Goal: Task Accomplishment & Management: Manage account settings

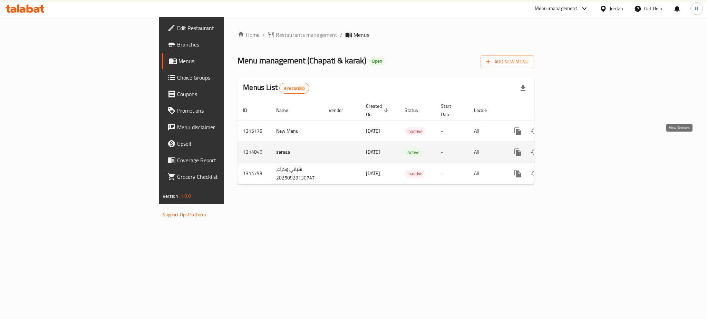
click at [571, 148] on icon "enhanced table" at bounding box center [567, 152] width 8 height 8
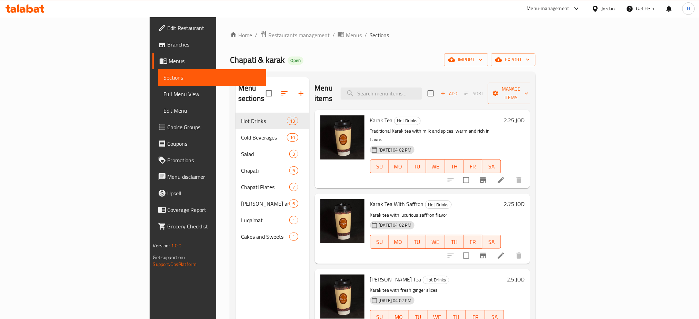
click at [242, 282] on div "Menu sections Hot Drinks 13 Cold Beverages 10 Salad 3 Chapati 9 Chapati Plates …" at bounding box center [273, 236] width 74 height 319
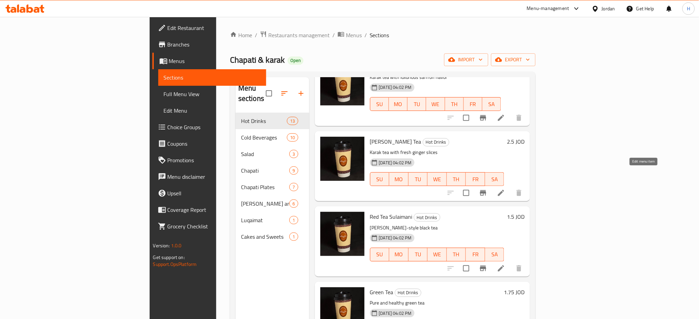
drag, startPoint x: 645, startPoint y: 176, endPoint x: 645, endPoint y: 211, distance: 35.9
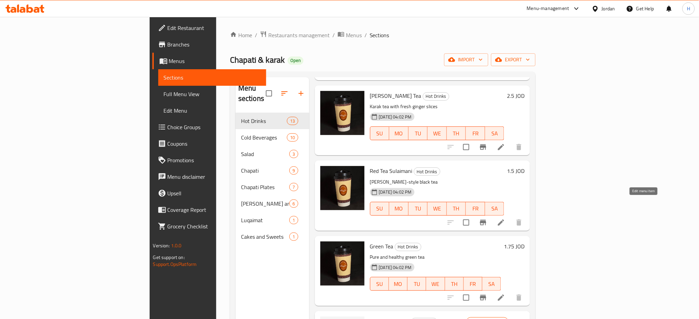
drag, startPoint x: 643, startPoint y: 205, endPoint x: 644, endPoint y: 209, distance: 4.6
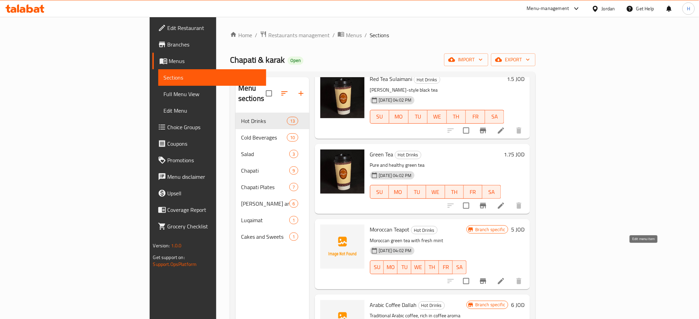
scroll to position [368, 0]
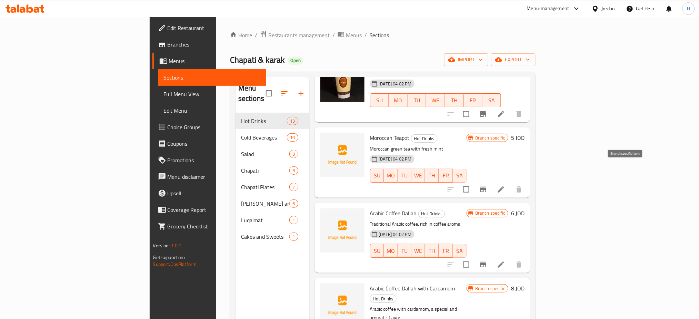
click at [492, 181] on button "Branch-specific-item" at bounding box center [483, 189] width 17 height 17
click at [486, 262] on icon "Branch-specific-item" at bounding box center [483, 265] width 6 height 6
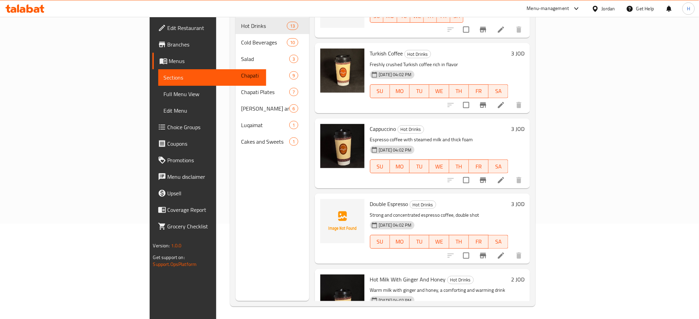
scroll to position [97, 0]
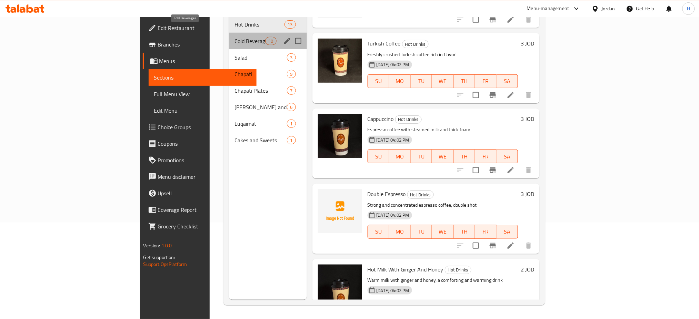
click at [235, 37] on span "Cold Beverages" at bounding box center [250, 41] width 31 height 8
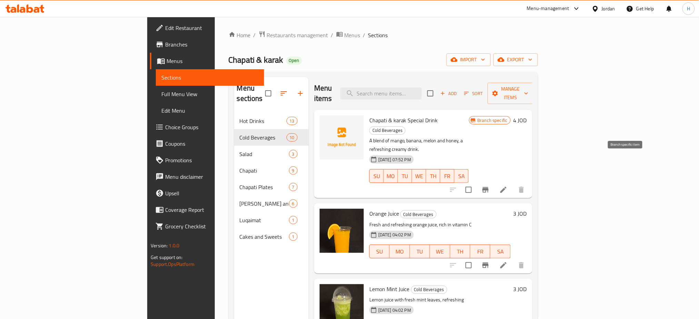
click at [490, 186] on icon "Branch-specific-item" at bounding box center [486, 190] width 8 height 8
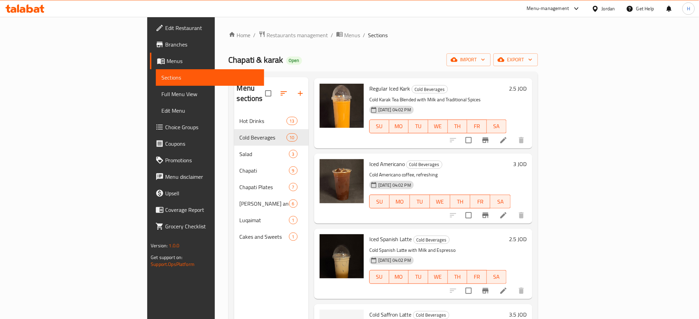
scroll to position [368, 0]
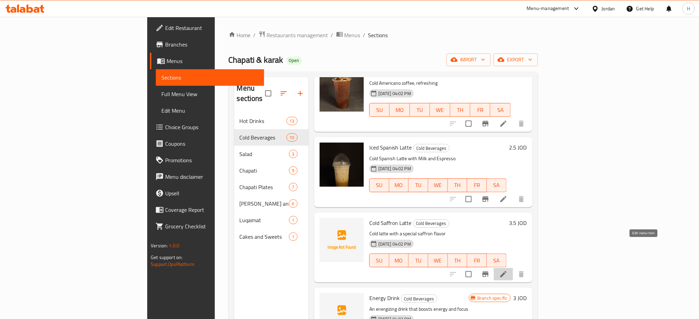
drag, startPoint x: 645, startPoint y: 247, endPoint x: 648, endPoint y: 262, distance: 15.5
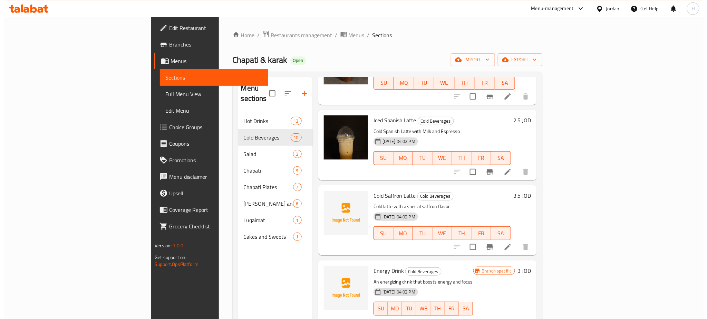
scroll to position [414, 0]
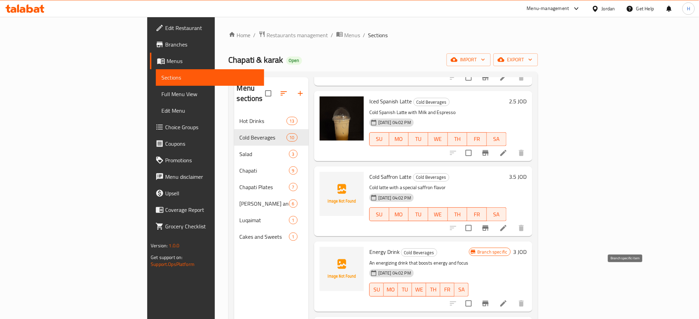
click at [490, 300] on icon "Branch-specific-item" at bounding box center [486, 304] width 8 height 8
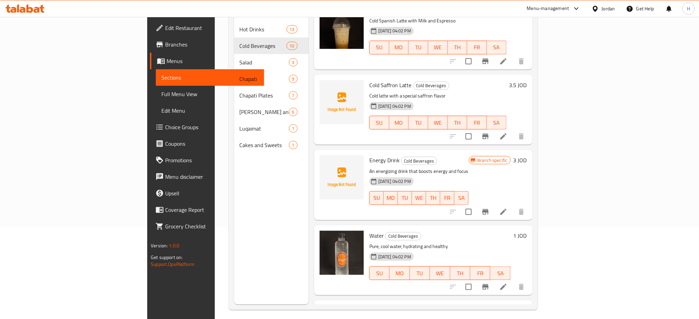
scroll to position [451, 0]
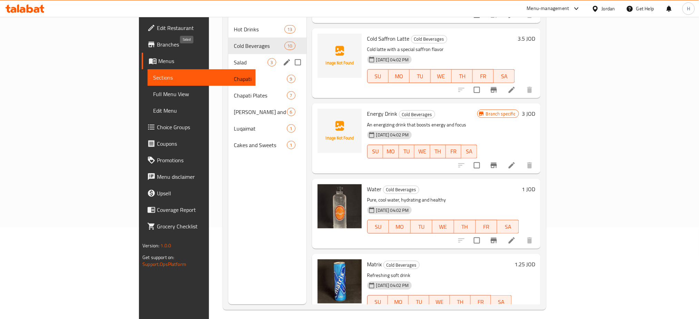
click at [234, 58] on span "Salad" at bounding box center [250, 62] width 33 height 8
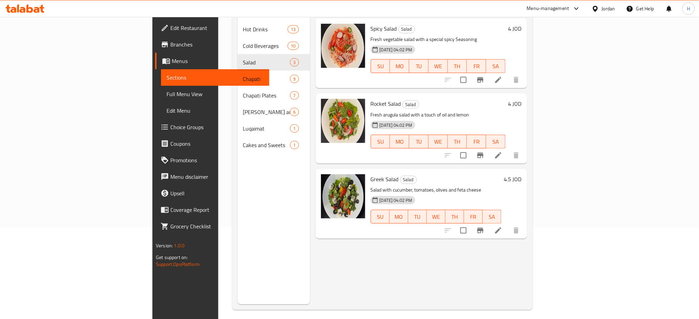
drag, startPoint x: 650, startPoint y: 74, endPoint x: 652, endPoint y: 86, distance: 12.0
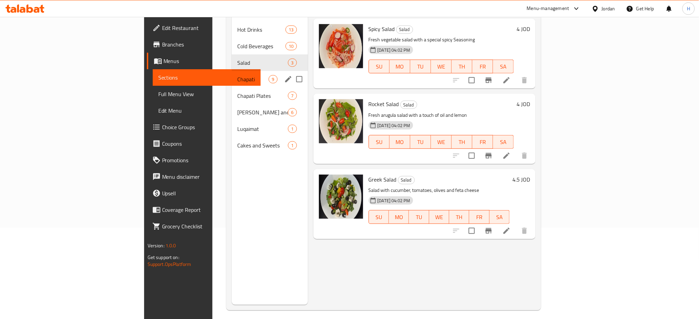
click at [237, 75] on span "Chapati" at bounding box center [252, 79] width 31 height 8
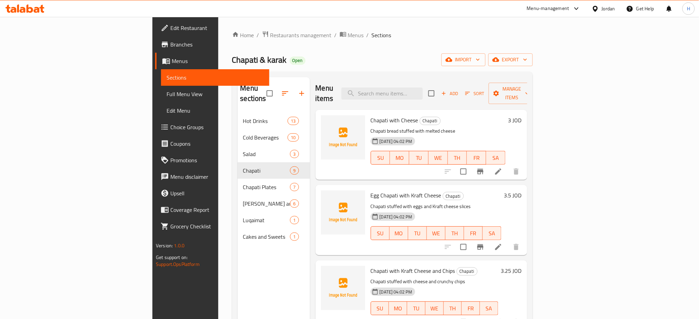
scroll to position [46, 0]
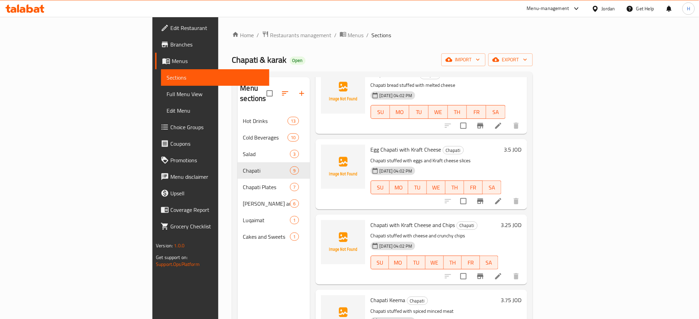
drag, startPoint x: 638, startPoint y: 267, endPoint x: 643, endPoint y: 264, distance: 5.6
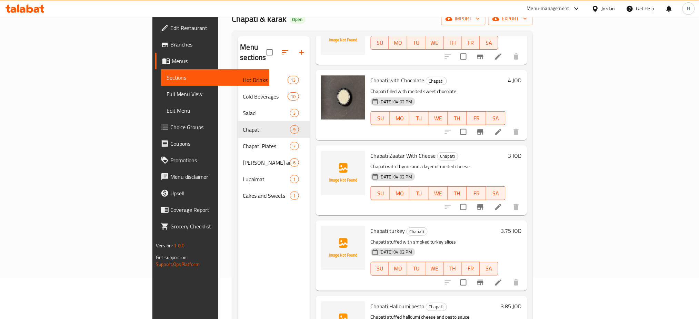
scroll to position [92, 0]
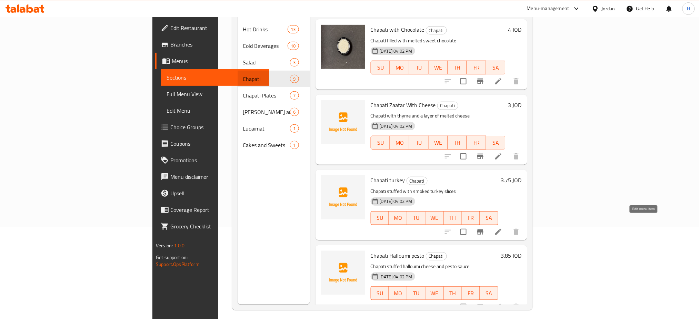
drag, startPoint x: 643, startPoint y: 221, endPoint x: 643, endPoint y: 306, distance: 84.5
drag, startPoint x: 643, startPoint y: 297, endPoint x: 470, endPoint y: 92, distance: 268.3
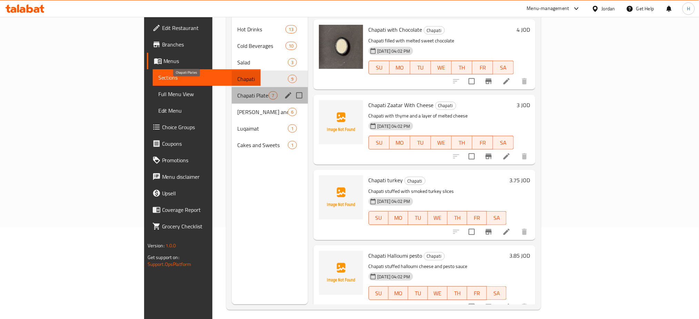
click at [237, 91] on span "Chapati Plates" at bounding box center [252, 95] width 31 height 8
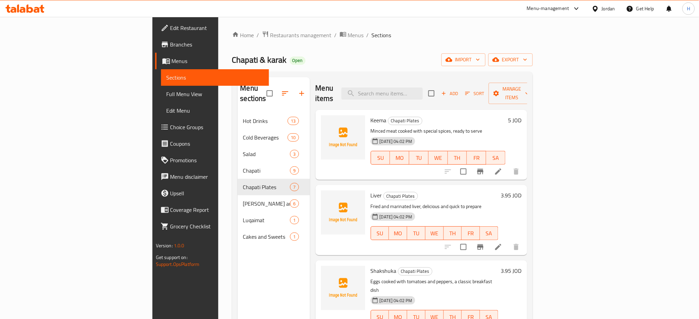
drag, startPoint x: 642, startPoint y: 164, endPoint x: 642, endPoint y: 170, distance: 6.2
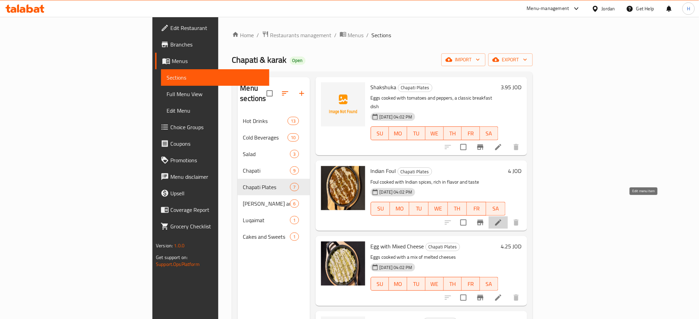
drag, startPoint x: 647, startPoint y: 202, endPoint x: 650, endPoint y: 241, distance: 39.8
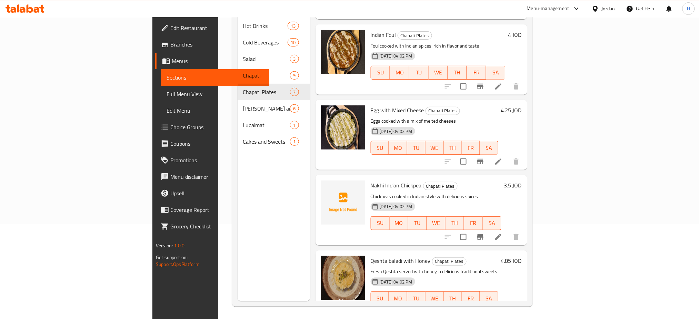
scroll to position [97, 0]
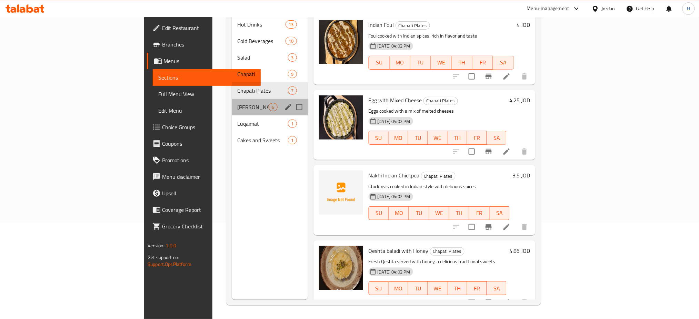
click at [237, 103] on span "Masala and Biryani" at bounding box center [252, 107] width 31 height 8
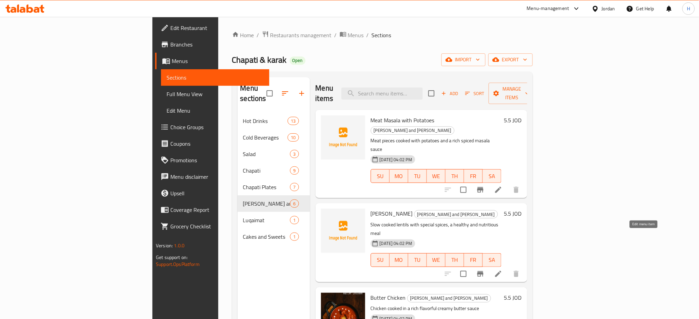
drag, startPoint x: 644, startPoint y: 237, endPoint x: 644, endPoint y: 243, distance: 5.5
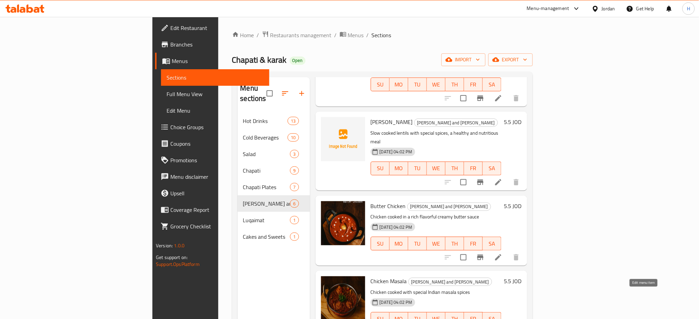
drag, startPoint x: 644, startPoint y: 297, endPoint x: 627, endPoint y: 289, distance: 18.8
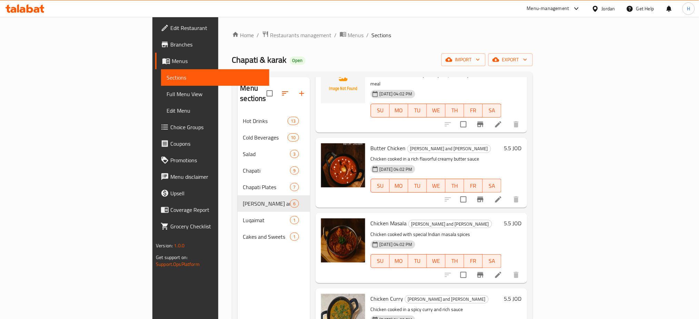
scroll to position [97, 0]
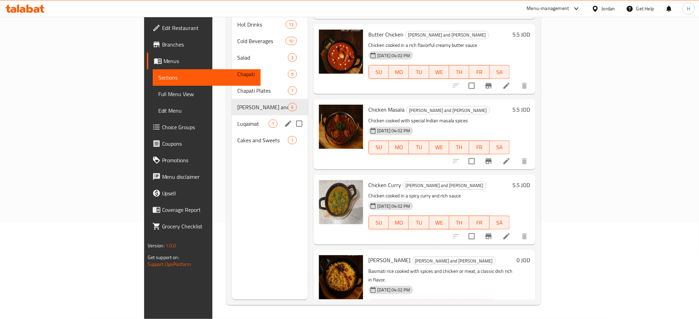
click at [232, 116] on div "Luqaimat 1" at bounding box center [270, 124] width 76 height 17
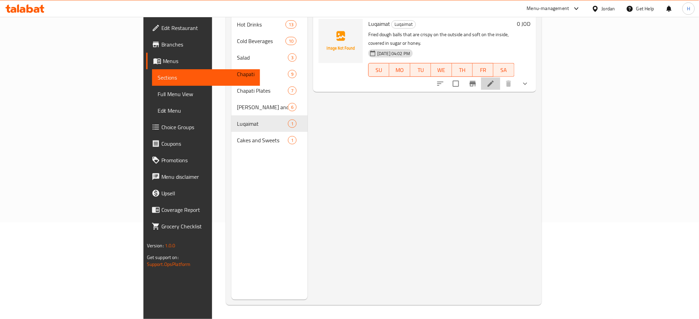
drag, startPoint x: 635, startPoint y: 69, endPoint x: 327, endPoint y: 134, distance: 314.1
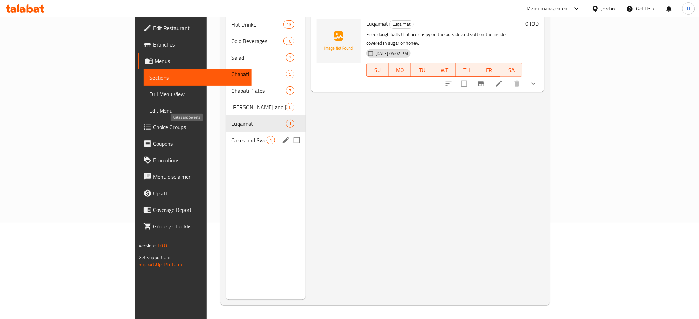
click at [231, 136] on span "Cakes and Sweets" at bounding box center [248, 140] width 35 height 8
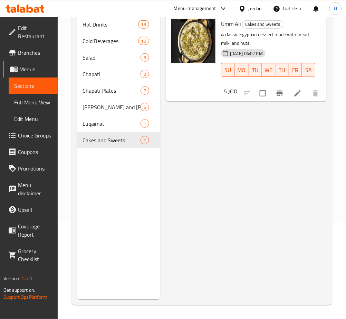
click at [42, 138] on span "Choice Groups" at bounding box center [35, 135] width 34 height 8
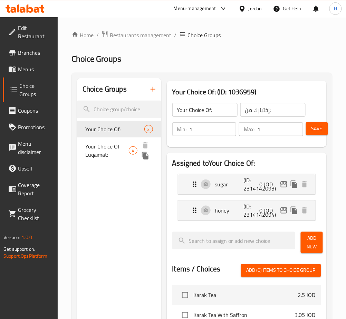
click at [112, 146] on span "Your Choice Of Luqaimat:" at bounding box center [106, 150] width 43 height 17
type input "Your Choice Of Luqaimat:"
type input "اختيارك من اللقيمات:"
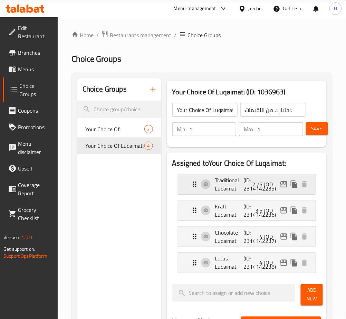
click at [263, 191] on p "(ID: 2314142235)" at bounding box center [253, 184] width 19 height 17
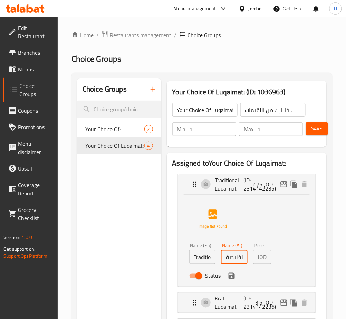
click at [244, 264] on input "لقيمات تقليدية" at bounding box center [234, 257] width 27 height 14
click at [237, 277] on div "Status" at bounding box center [234, 276] width 96 height 19
click at [234, 278] on icon "save" at bounding box center [231, 276] width 6 height 6
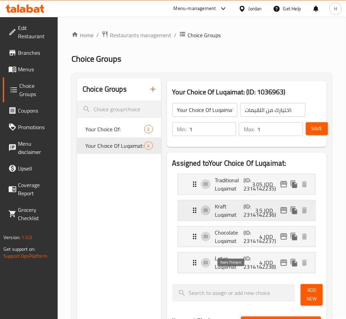
type input "3.05"
click at [254, 213] on p "(ID: 2314142236)" at bounding box center [253, 211] width 19 height 17
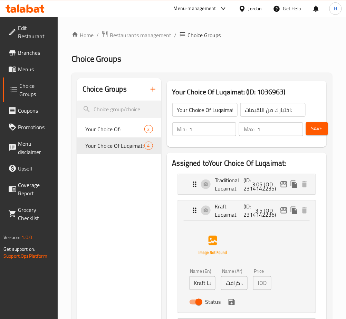
click at [235, 289] on input "لقيمات كرافت" at bounding box center [234, 284] width 27 height 14
click at [232, 305] on icon "save" at bounding box center [231, 302] width 8 height 8
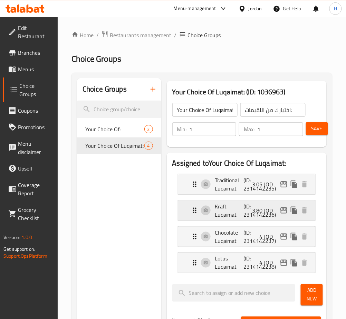
type input "3.80"
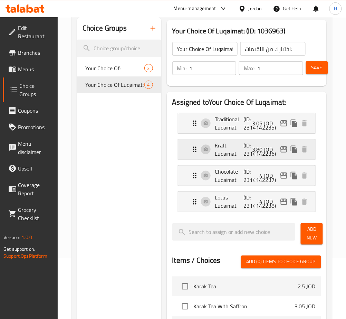
scroll to position [138, 0]
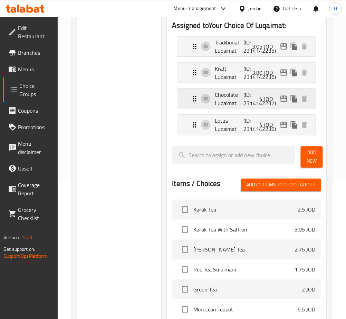
click at [260, 99] on p "4 JOD" at bounding box center [268, 99] width 19 height 8
click at [253, 99] on p "(ID: 2314142237)" at bounding box center [253, 99] width 19 height 17
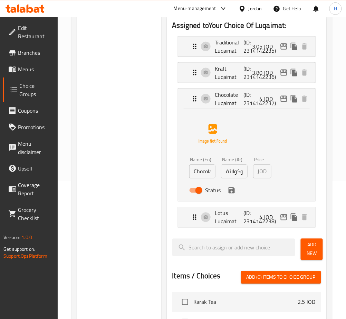
click at [239, 178] on input "لقيمات شوكولاتة" at bounding box center [234, 172] width 27 height 14
type input "4.40"
click at [230, 195] on button "save" at bounding box center [231, 191] width 10 height 10
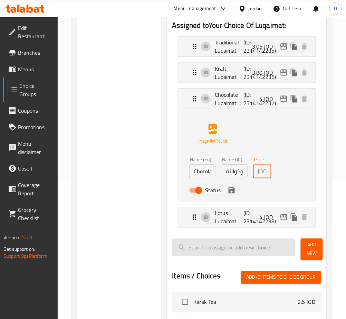
scroll to position [0, 0]
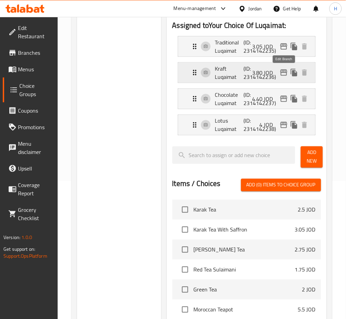
click at [285, 76] on icon "edit" at bounding box center [283, 73] width 8 height 8
click at [263, 125] on p "4 JOD" at bounding box center [268, 125] width 19 height 8
click at [265, 121] on p "4 JOD" at bounding box center [268, 125] width 19 height 8
drag, startPoint x: 245, startPoint y: 119, endPoint x: 244, endPoint y: 123, distance: 3.6
click at [245, 119] on p "(ID: 2314142238)" at bounding box center [253, 125] width 19 height 17
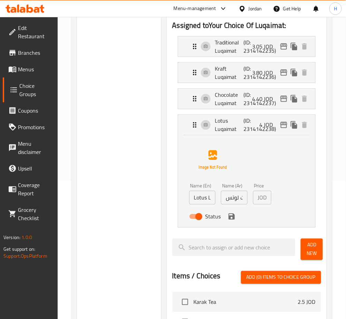
click at [241, 197] on input "لقيمات لوتس" at bounding box center [234, 198] width 27 height 14
click at [231, 217] on icon "save" at bounding box center [231, 217] width 6 height 6
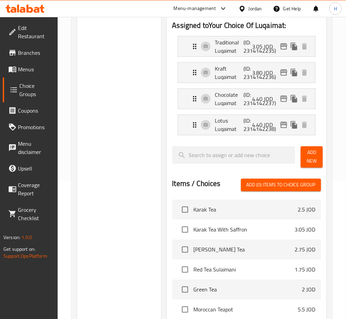
type input "4.40"
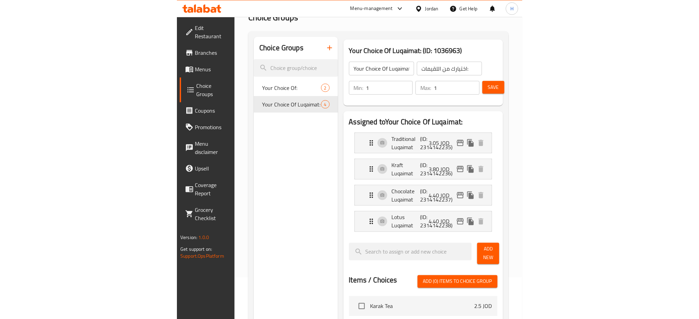
scroll to position [0, 0]
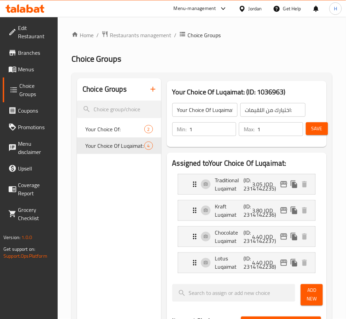
drag, startPoint x: 321, startPoint y: 130, endPoint x: 320, endPoint y: 127, distance: 3.5
click at [321, 127] on span "Save" at bounding box center [316, 129] width 11 height 9
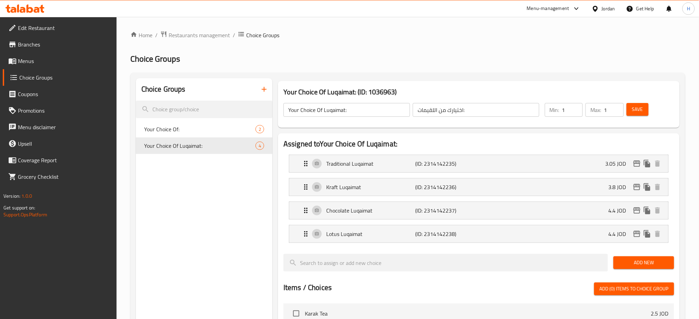
click at [24, 8] on icon at bounding box center [23, 10] width 6 height 6
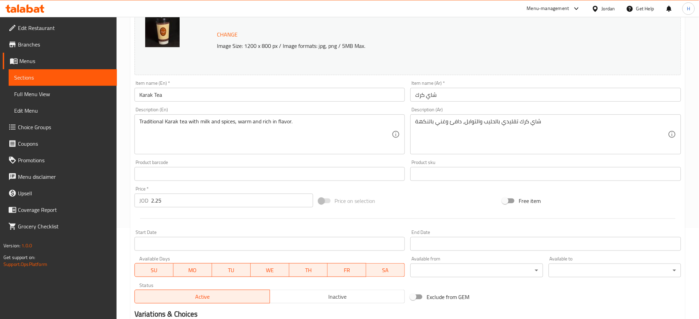
scroll to position [92, 0]
click at [195, 202] on input "2.25" at bounding box center [232, 200] width 162 height 14
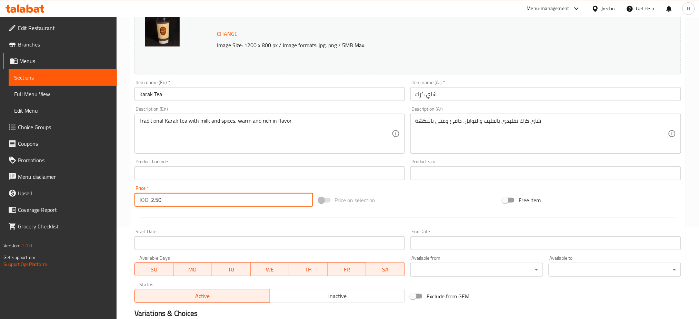
type input "2.50"
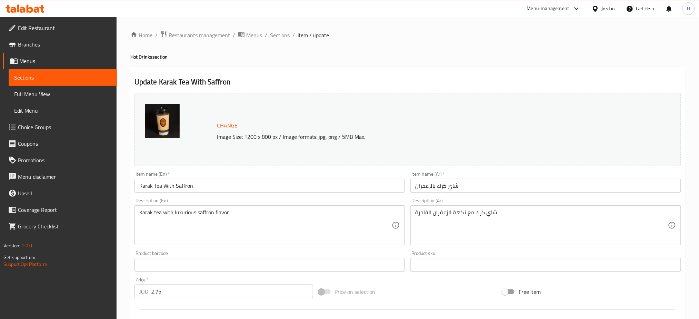
click at [196, 292] on input "2.75" at bounding box center [232, 292] width 162 height 14
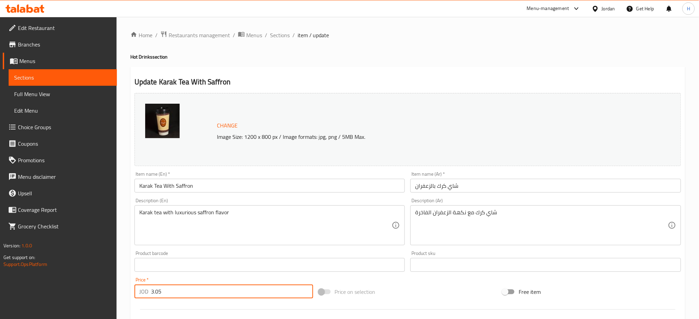
type input "3.05"
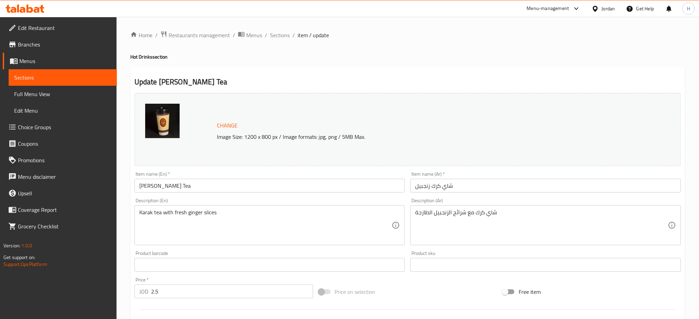
click at [214, 290] on input "2.5" at bounding box center [232, 292] width 162 height 14
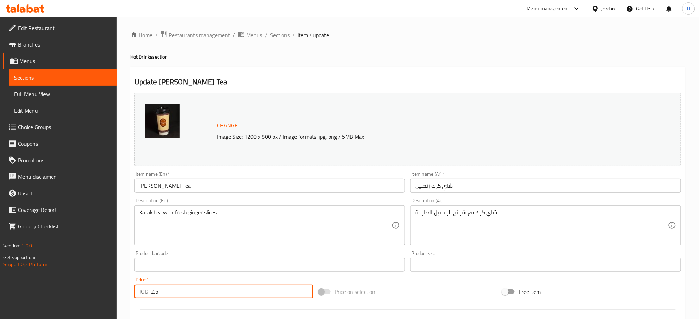
click at [214, 290] on input "2.5" at bounding box center [232, 292] width 162 height 14
type input "2.75"
click at [210, 296] on input "1.5" at bounding box center [232, 292] width 162 height 14
type input "1.75"
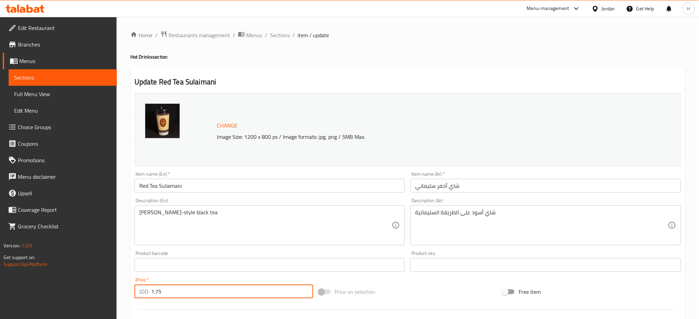
click at [180, 286] on input "1.75" at bounding box center [232, 292] width 162 height 14
type input "2"
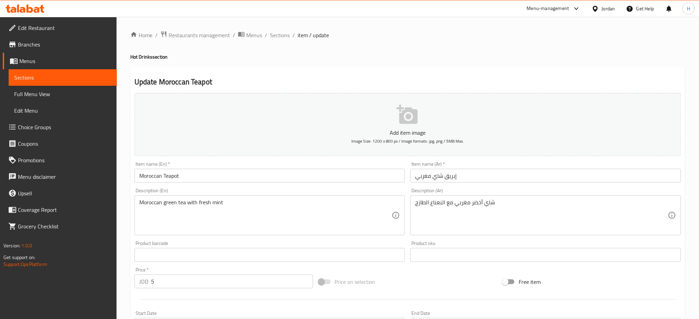
click at [166, 281] on input "5" at bounding box center [232, 282] width 162 height 14
type input "5.50"
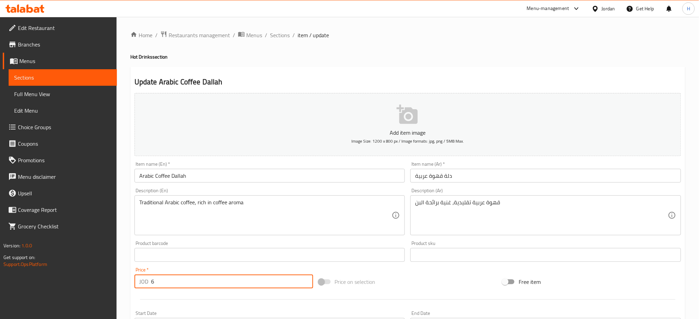
click at [223, 276] on input "6" at bounding box center [232, 282] width 162 height 14
type input "6.60"
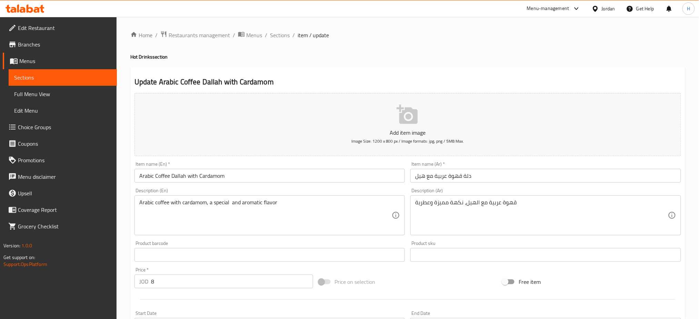
click at [186, 274] on div "Price   * JOD 8 Price *" at bounding box center [224, 278] width 179 height 21
click at [188, 281] on input "8" at bounding box center [232, 282] width 162 height 14
type input "8.80"
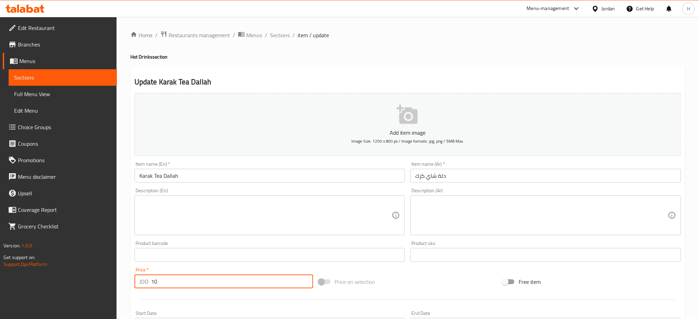
click at [205, 280] on input "10" at bounding box center [232, 282] width 162 height 14
type input "11"
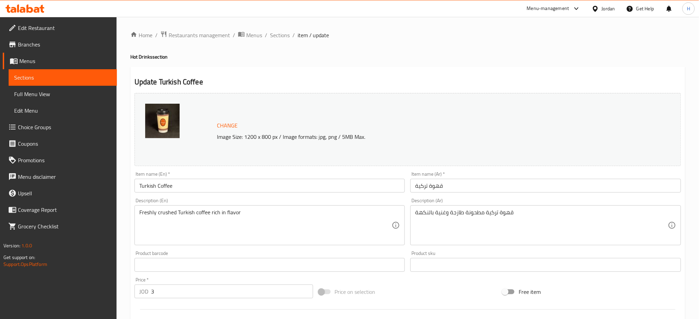
click at [197, 289] on input "3" at bounding box center [232, 292] width 162 height 14
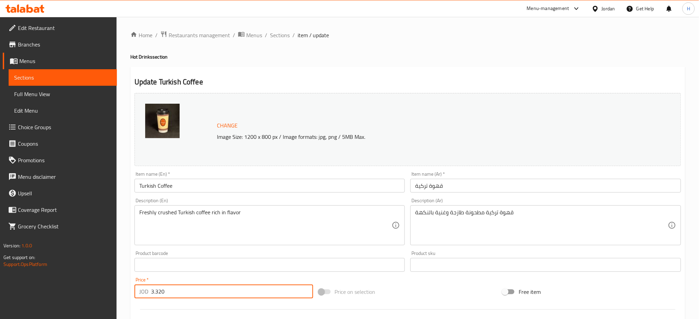
type input "3.30"
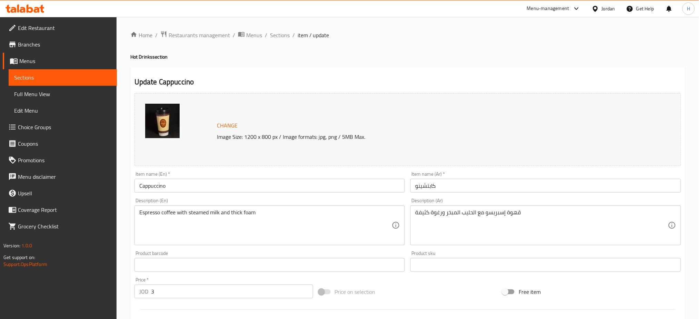
click at [238, 290] on input "3" at bounding box center [232, 292] width 162 height 14
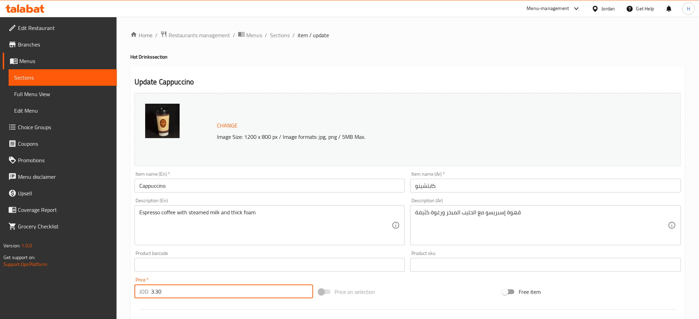
type input "3.30"
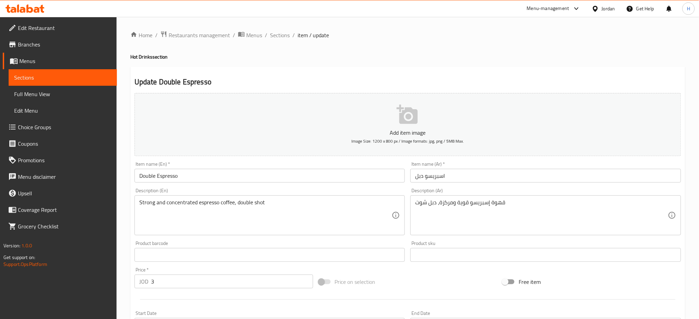
click at [169, 281] on input "3" at bounding box center [232, 282] width 162 height 14
type input "3.30"
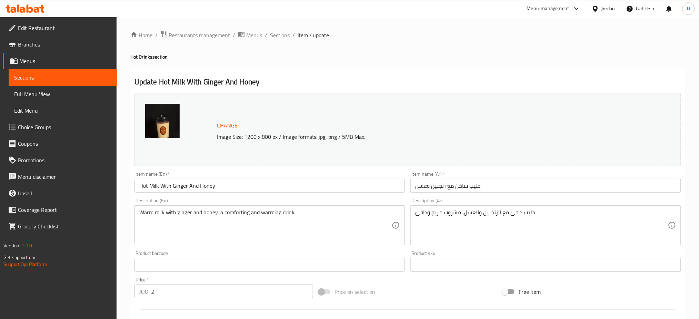
click at [189, 290] on input "2" at bounding box center [232, 292] width 162 height 14
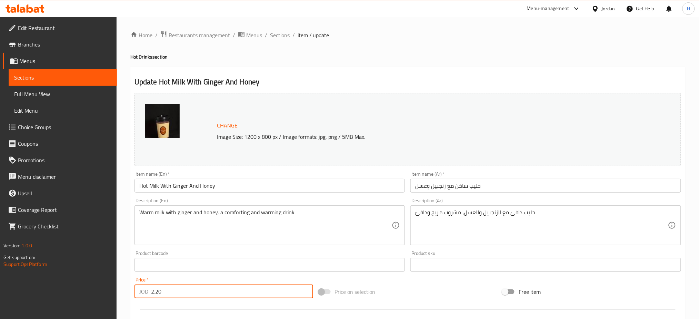
type input "2.20"
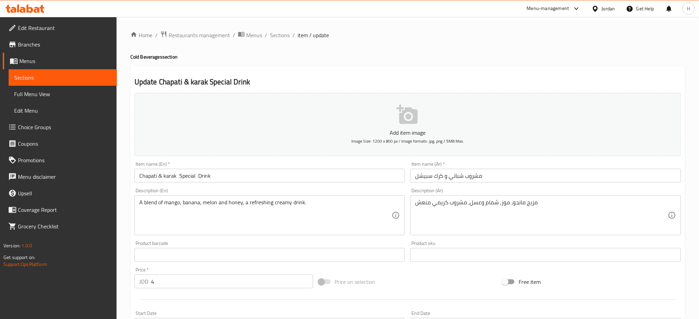
click at [195, 287] on input "4" at bounding box center [232, 282] width 162 height 14
type input "4.40"
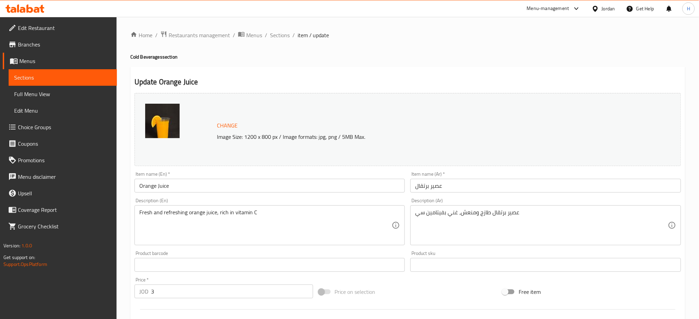
click at [211, 295] on input "3" at bounding box center [232, 292] width 162 height 14
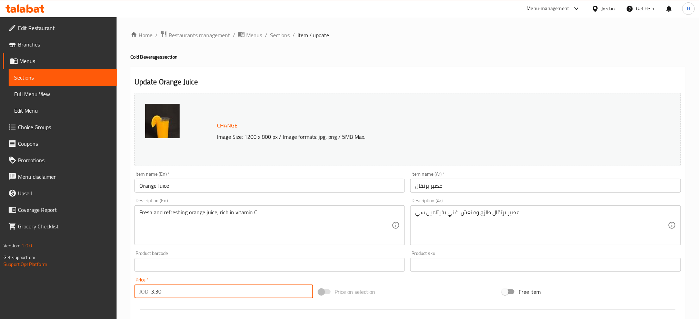
type input "3.30"
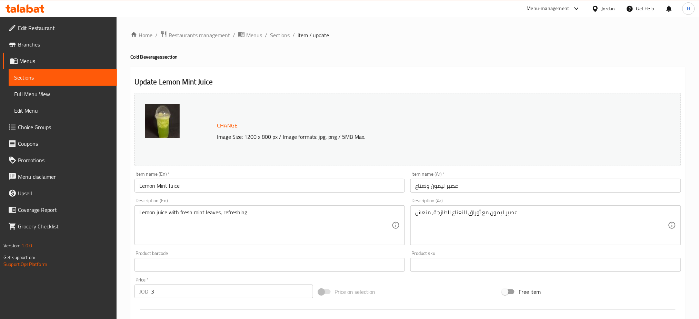
click at [244, 288] on input "3" at bounding box center [232, 292] width 162 height 14
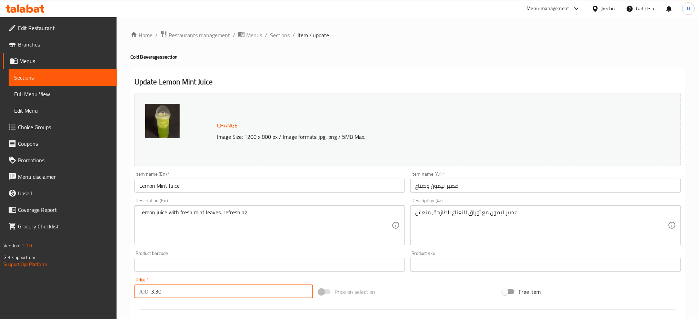
type input "3.30"
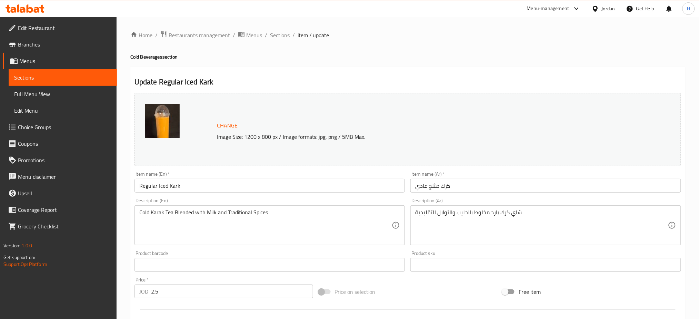
click at [226, 290] on input "2.5" at bounding box center [232, 292] width 162 height 14
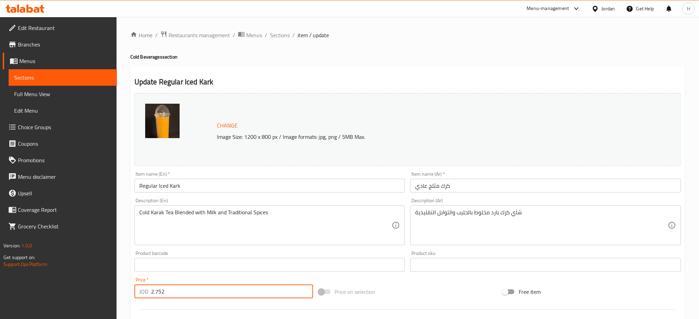
type input "2.75"
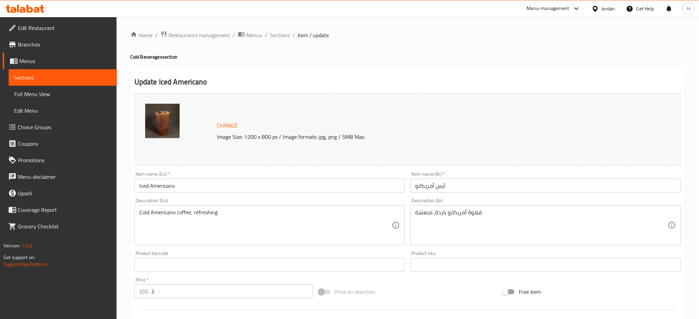
click at [214, 295] on input "3" at bounding box center [232, 292] width 162 height 14
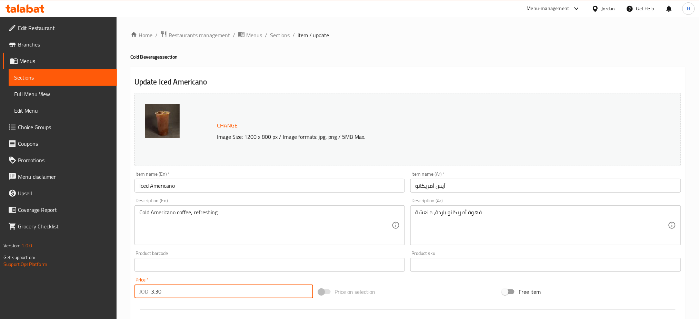
type input "3.30"
click at [245, 289] on input "2.5" at bounding box center [232, 292] width 162 height 14
type input "2.75"
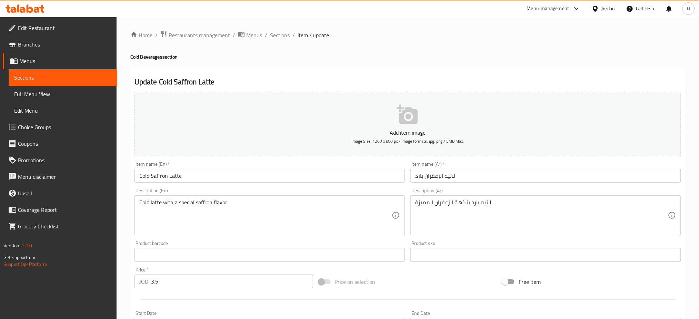
click at [220, 280] on input "3.5" at bounding box center [232, 282] width 162 height 14
type input "3.85"
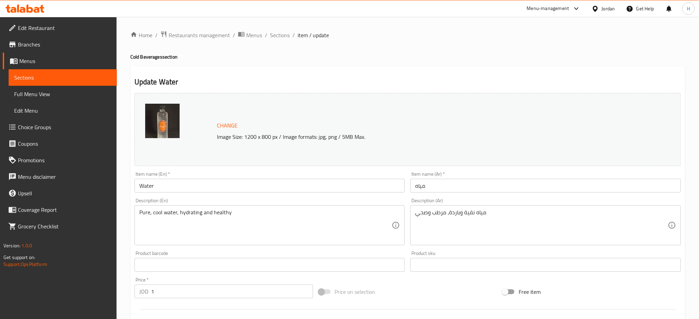
click at [214, 297] on input "1" at bounding box center [232, 292] width 162 height 14
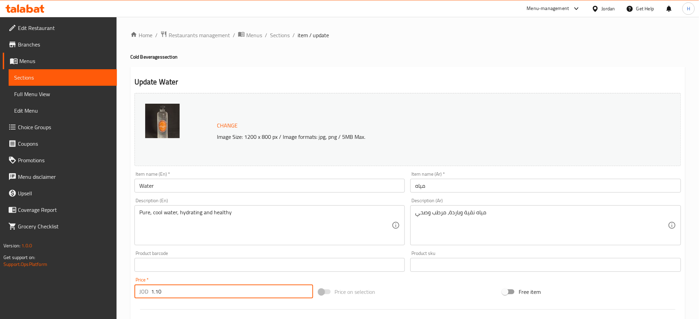
type input "1"
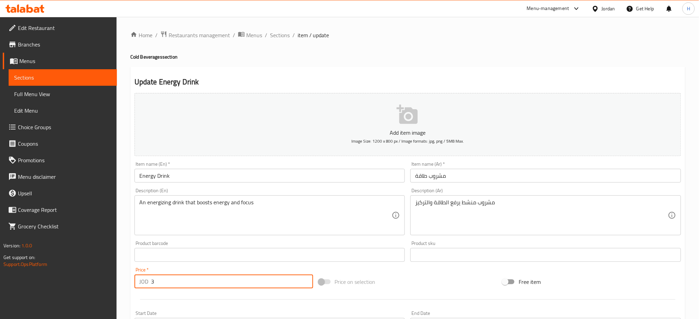
drag, startPoint x: 179, startPoint y: 282, endPoint x: 176, endPoint y: 280, distance: 3.6
click at [179, 281] on input "3" at bounding box center [232, 282] width 162 height 14
type input "3.30"
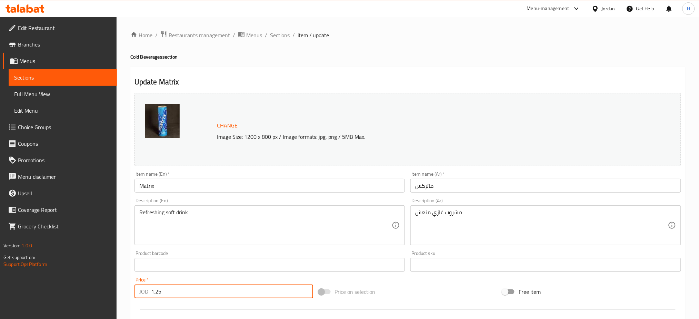
click at [186, 295] on input "1.25" at bounding box center [232, 292] width 162 height 14
type input "1.50"
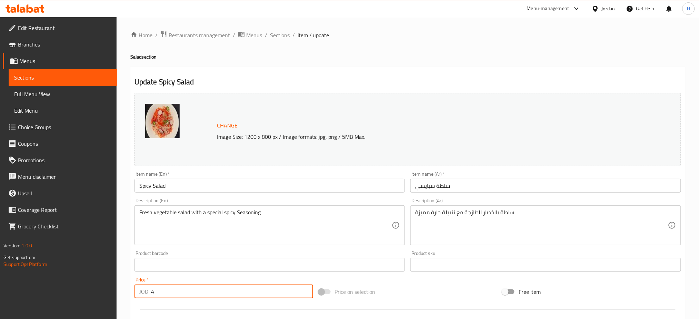
drag, startPoint x: 217, startPoint y: 289, endPoint x: 223, endPoint y: 284, distance: 8.6
click at [217, 288] on input "4" at bounding box center [232, 292] width 162 height 14
type input "4.40"
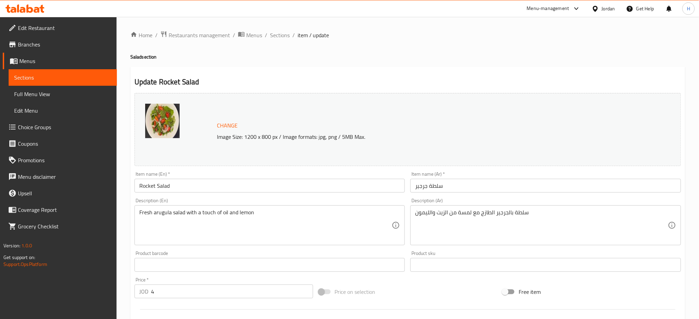
click at [186, 287] on input "4" at bounding box center [232, 292] width 162 height 14
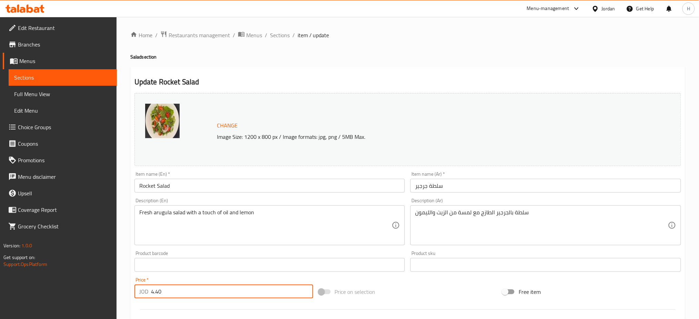
type input "4.40"
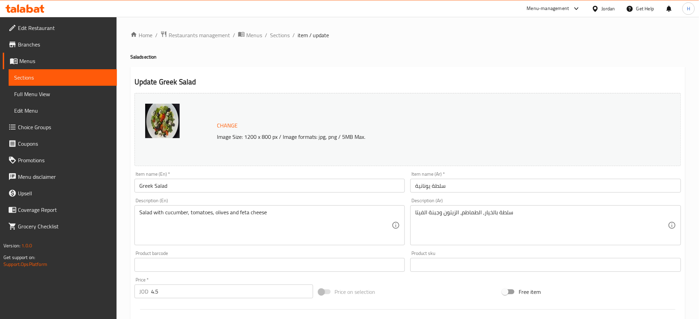
click at [196, 287] on input "4.5" at bounding box center [232, 292] width 162 height 14
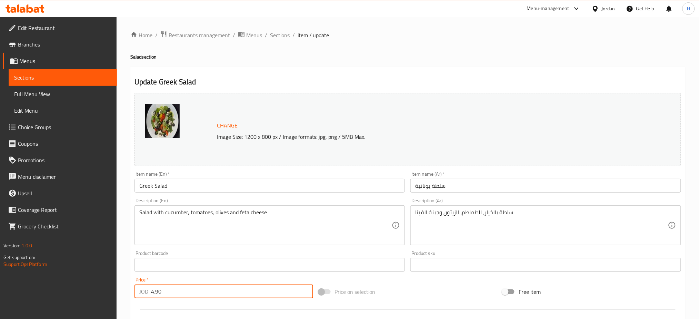
type input "4.90"
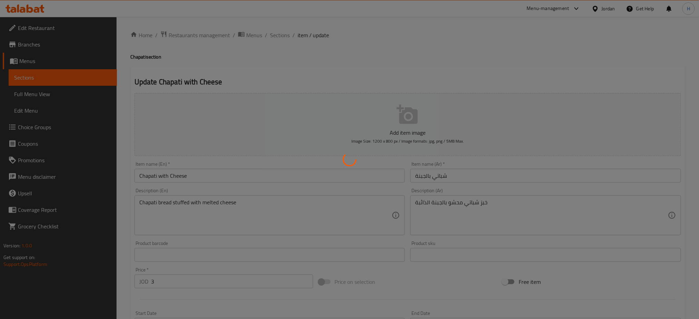
click at [197, 278] on div at bounding box center [349, 159] width 699 height 319
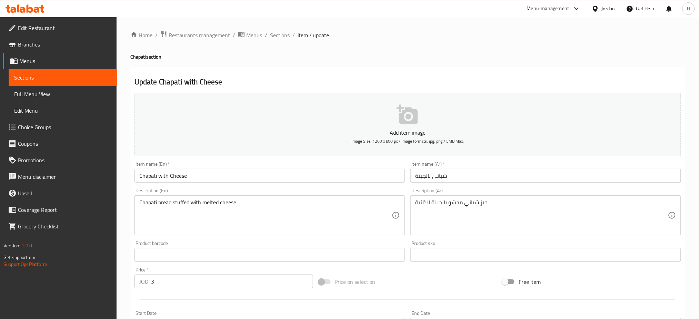
click at [196, 272] on div "Price   * JOD 3 Price *" at bounding box center [224, 278] width 179 height 21
click at [196, 279] on input "3" at bounding box center [232, 282] width 162 height 14
type input "3.30"
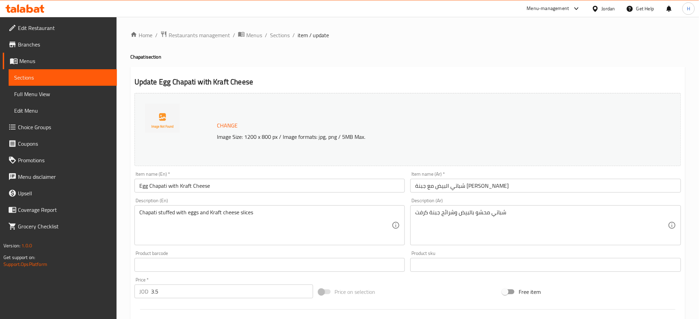
click at [206, 292] on input "3.5" at bounding box center [232, 292] width 162 height 14
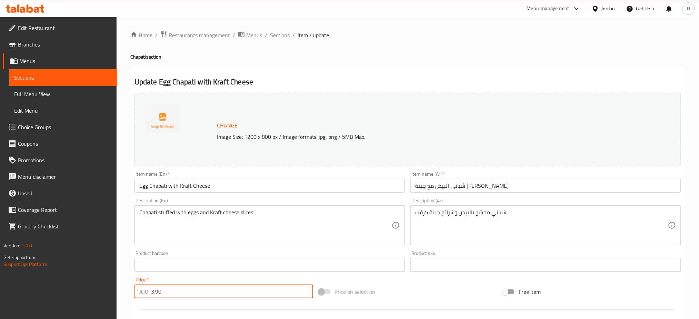
type input "3.90"
click at [208, 291] on input "3.25" at bounding box center [232, 292] width 162 height 14
type input "3.50"
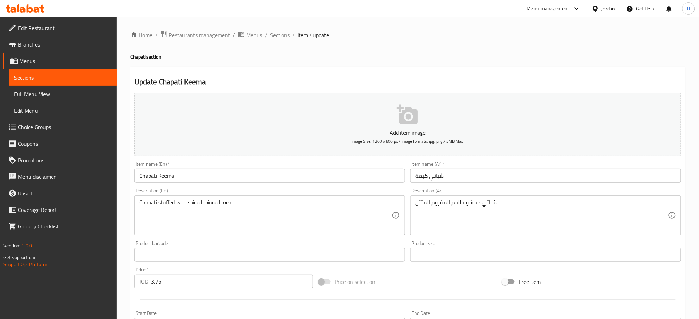
click at [226, 291] on div "Price   * JOD 3.75 Price *" at bounding box center [224, 278] width 184 height 27
click at [223, 272] on div "Price   * JOD 3.75 Price *" at bounding box center [224, 278] width 179 height 21
click at [213, 285] on input "3.75" at bounding box center [232, 282] width 162 height 14
type input "4.10"
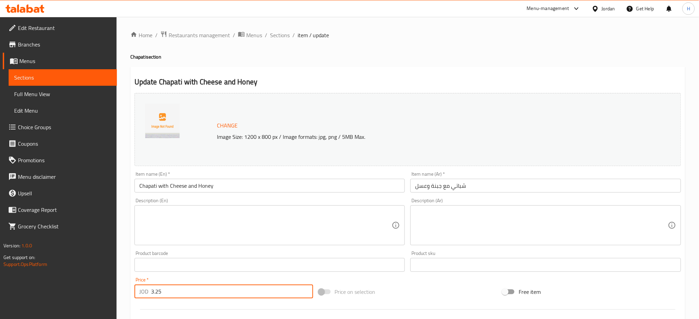
click at [205, 293] on input "3.25" at bounding box center [232, 292] width 162 height 14
type input "3.50"
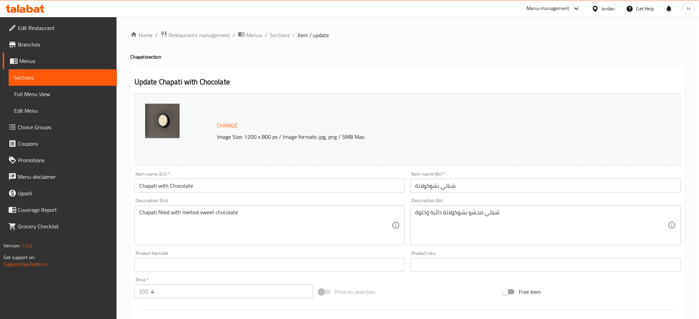
click at [218, 287] on input "4" at bounding box center [232, 292] width 162 height 14
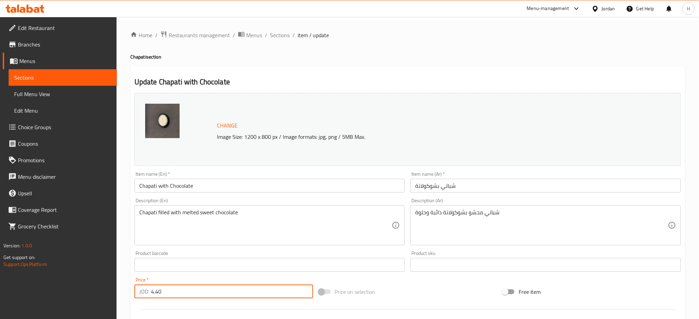
type input "4.40"
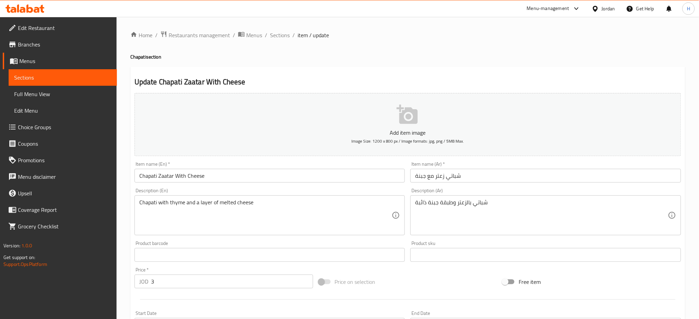
click at [201, 285] on input "3" at bounding box center [232, 282] width 162 height 14
type input "3.30"
click at [231, 287] on input "3.85" at bounding box center [232, 282] width 162 height 14
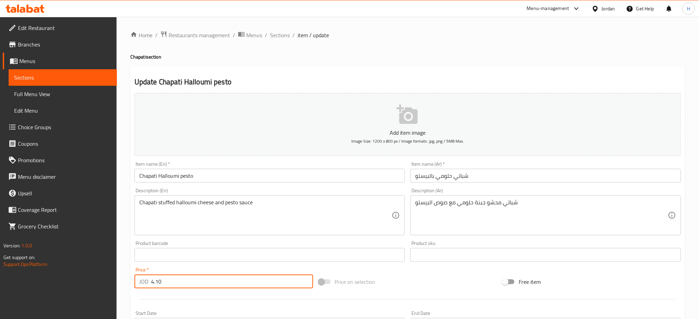
type input "4.10"
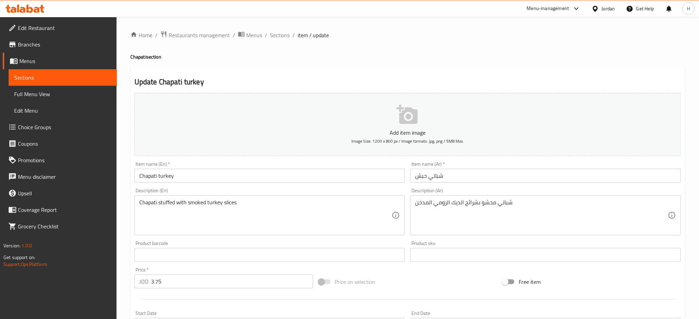
click at [192, 280] on input "3.75" at bounding box center [232, 282] width 162 height 14
type input "4.05"
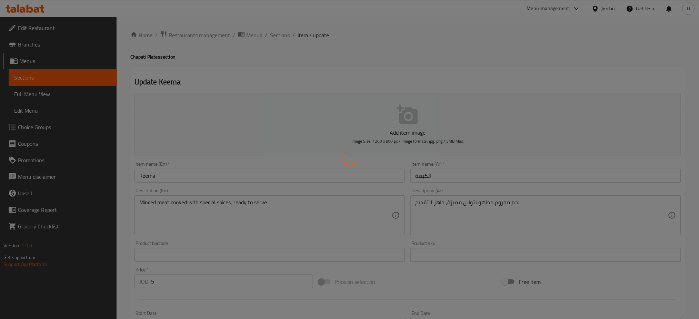
click at [197, 281] on div at bounding box center [349, 159] width 699 height 319
click at [219, 284] on div at bounding box center [349, 159] width 699 height 319
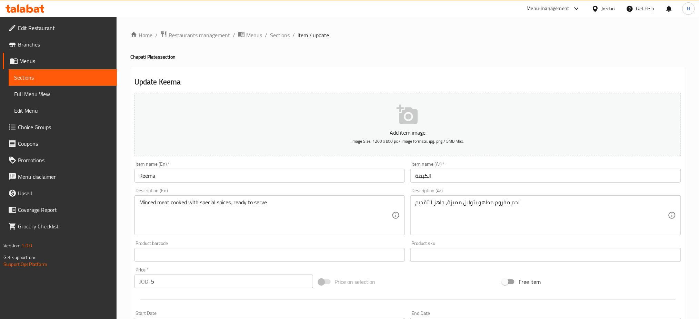
click at [219, 284] on input "5" at bounding box center [232, 282] width 162 height 14
type input "5.50"
click at [187, 286] on input "3.95" at bounding box center [232, 282] width 162 height 14
type input "4.40"
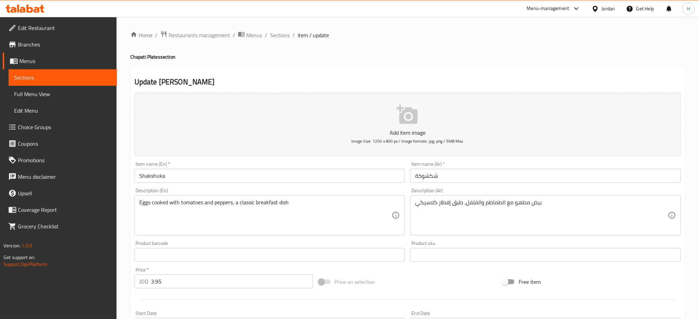
click at [221, 281] on input "3.95" at bounding box center [232, 282] width 162 height 14
type input "4.40"
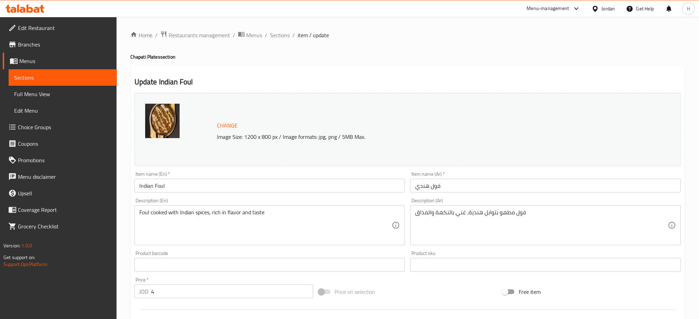
click at [213, 291] on input "4" at bounding box center [232, 292] width 162 height 14
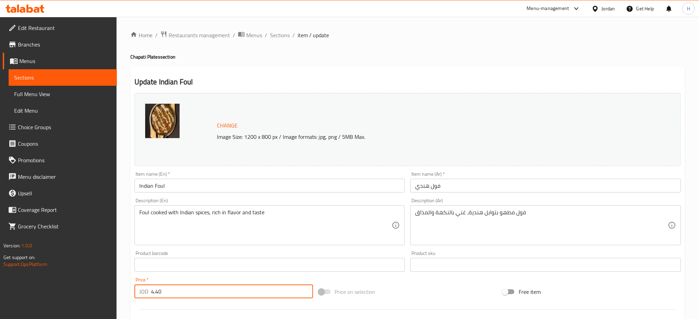
type input "4.40"
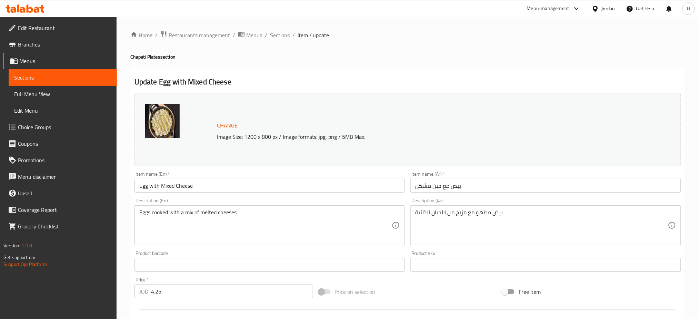
click at [207, 288] on input "4.25" at bounding box center [232, 292] width 162 height 14
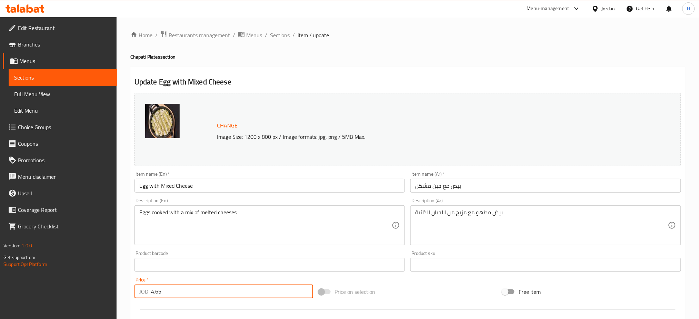
type input "4.65"
drag, startPoint x: 214, startPoint y: 295, endPoint x: 211, endPoint y: 292, distance: 4.4
click at [215, 295] on input "4.85" at bounding box center [232, 292] width 162 height 14
type input "5.35"
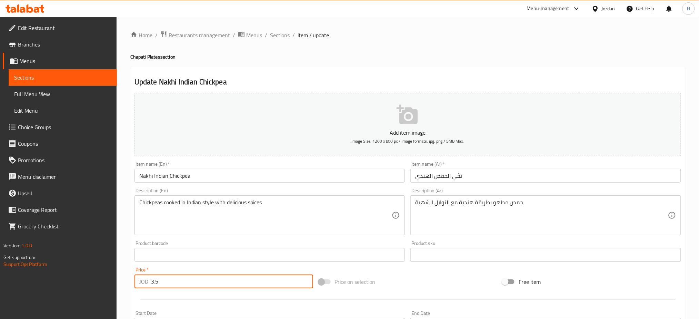
click at [235, 279] on input "3.5" at bounding box center [232, 282] width 162 height 14
type input "4.85"
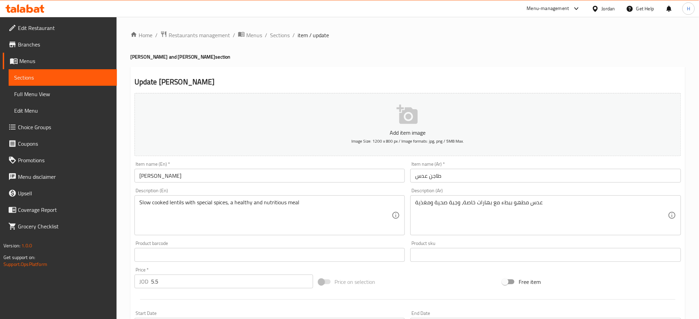
click at [214, 280] on input "5.5" at bounding box center [232, 282] width 162 height 14
type input "6"
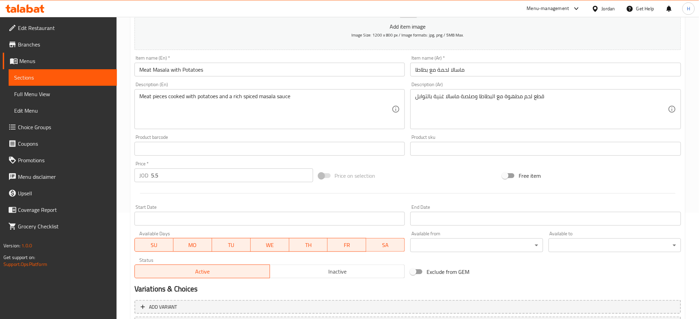
scroll to position [167, 0]
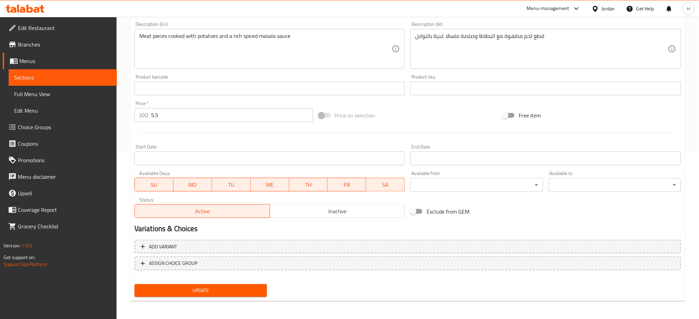
click at [206, 122] on input "5.5" at bounding box center [232, 115] width 162 height 14
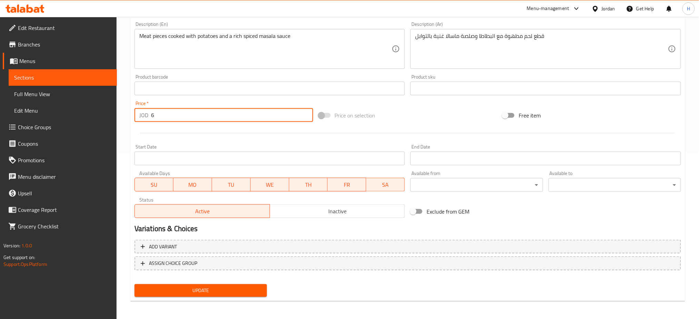
type input "6"
click at [135, 285] on button "Update" at bounding box center [201, 291] width 132 height 13
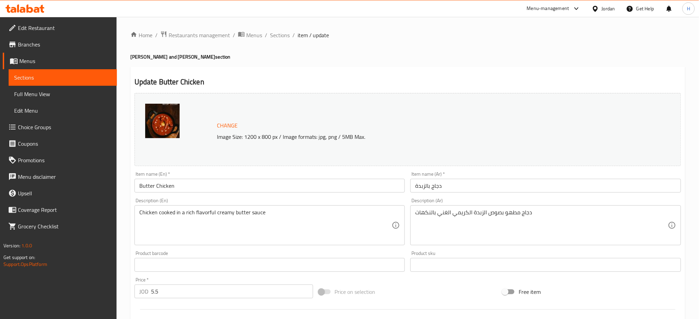
click at [223, 291] on input "5.5" at bounding box center [232, 292] width 162 height 14
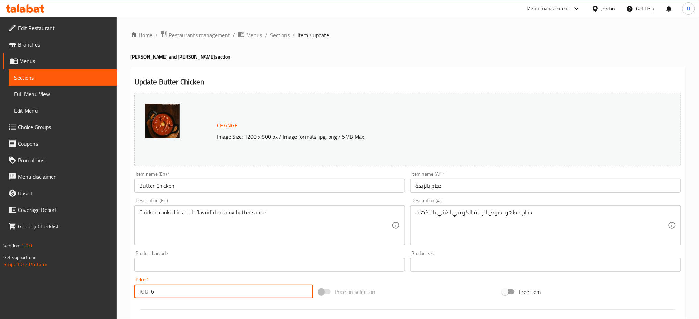
type input "6"
click at [229, 286] on input "5.5" at bounding box center [232, 292] width 162 height 14
type input "6"
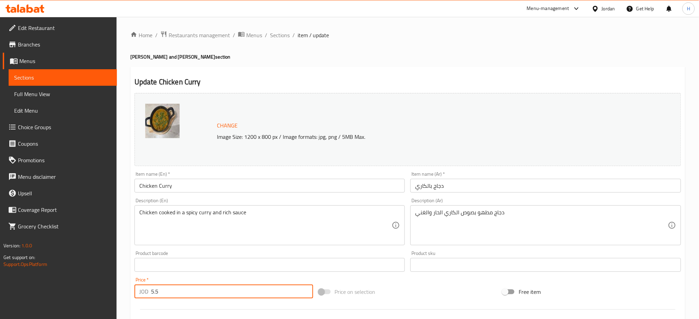
drag, startPoint x: 202, startPoint y: 292, endPoint x: 202, endPoint y: 285, distance: 7.3
click at [201, 292] on input "5.5" at bounding box center [232, 292] width 162 height 14
type input "6"
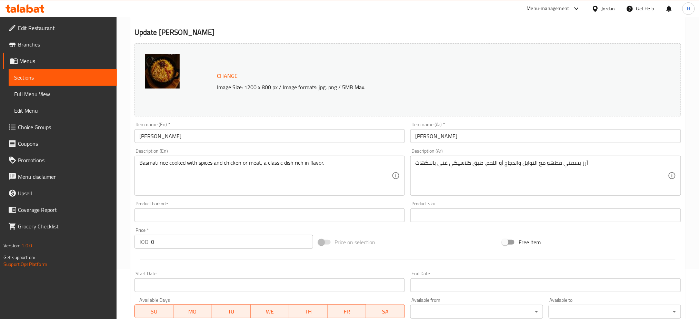
scroll to position [194, 0]
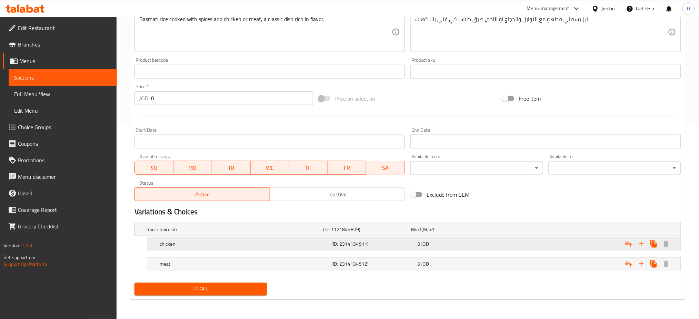
click at [335, 250] on div "chicken (ID: 2314134511) 3 JOD" at bounding box center [416, 244] width 516 height 15
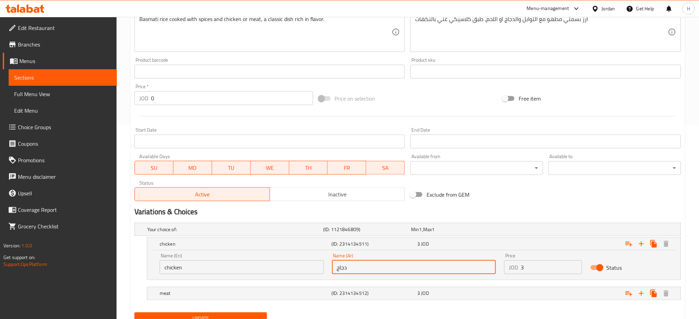
click at [401, 269] on input "دجاج" at bounding box center [414, 268] width 164 height 14
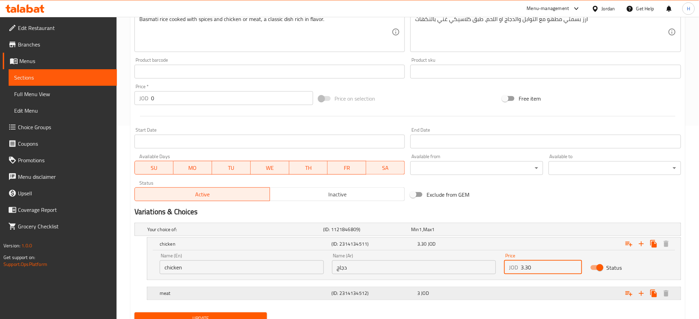
type input "3.30"
drag, startPoint x: 386, startPoint y: 296, endPoint x: 399, endPoint y: 303, distance: 15.0
click at [387, 296] on h5 "(ID: 2314134512)" at bounding box center [373, 293] width 83 height 7
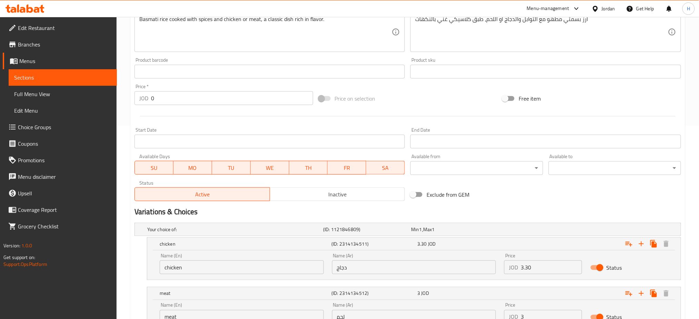
click at [415, 315] on input "لحم" at bounding box center [414, 317] width 164 height 14
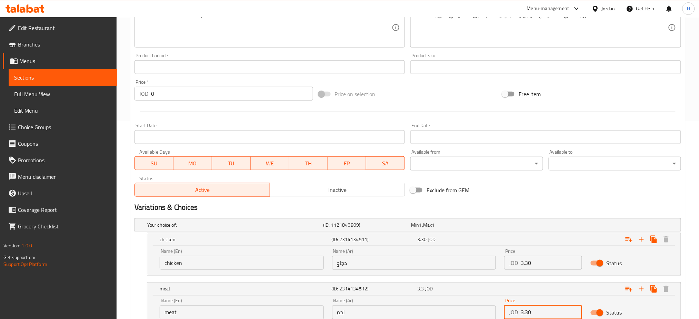
type input "3.30"
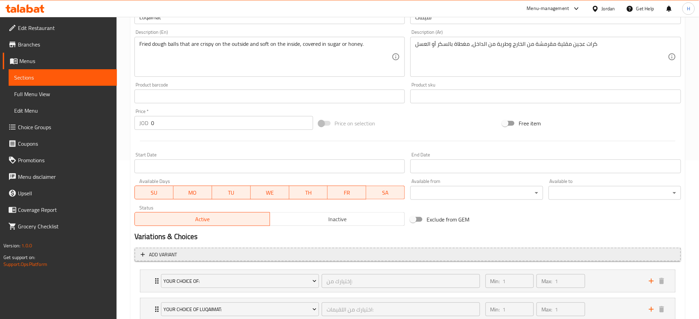
scroll to position [207, 0]
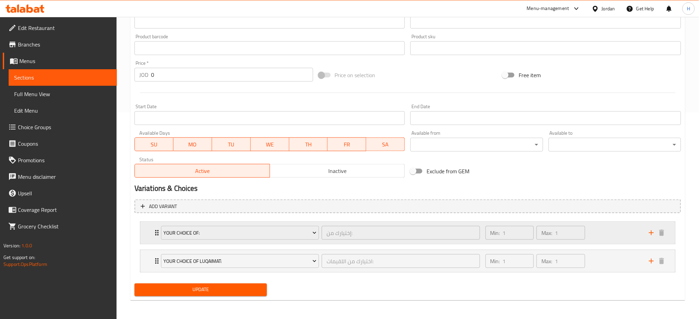
click at [151, 233] on div "Your Choice Of: إختيارك من: ​ Min: 1 ​ Max: 1 ​" at bounding box center [407, 233] width 535 height 22
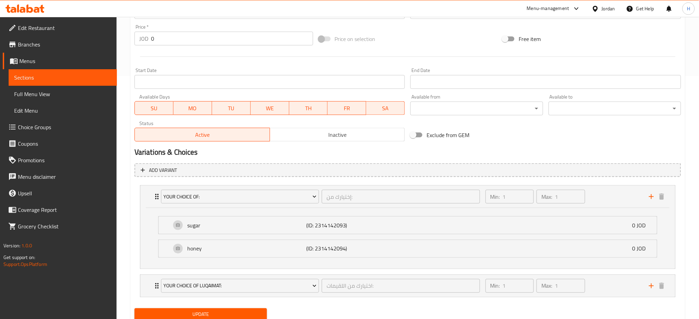
scroll to position [268, 0]
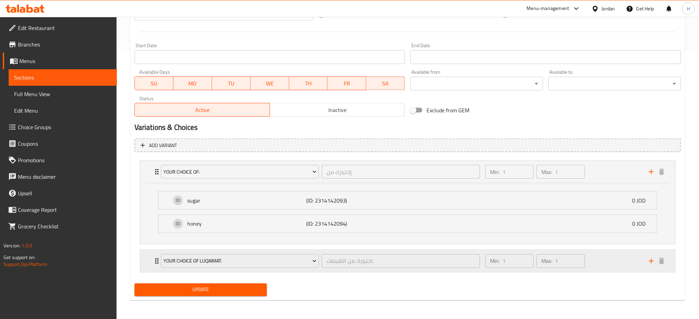
click at [150, 261] on div "Your Choice Of Luqaimat: اختيارك من اللقيمات: ​ Min: 1 ​ Max: 1 ​" at bounding box center [407, 261] width 535 height 22
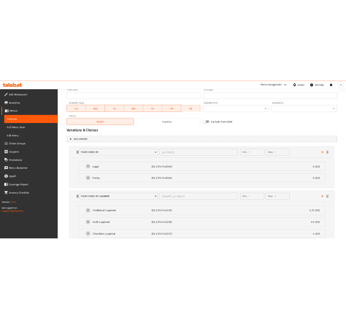
scroll to position [360, 0]
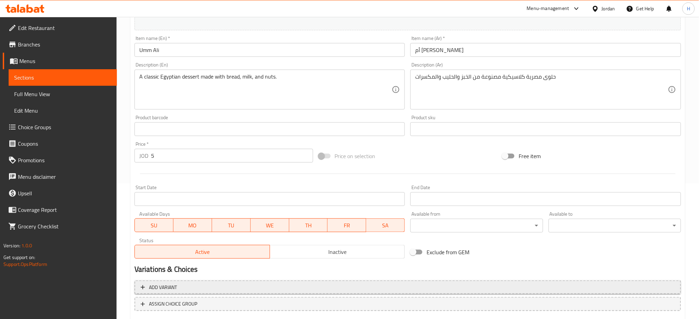
scroll to position [177, 0]
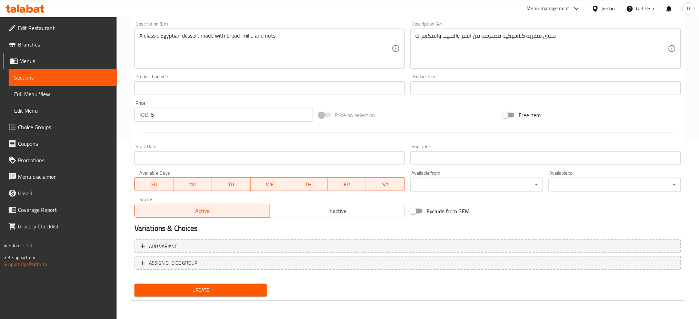
click at [244, 116] on input "5" at bounding box center [232, 115] width 162 height 14
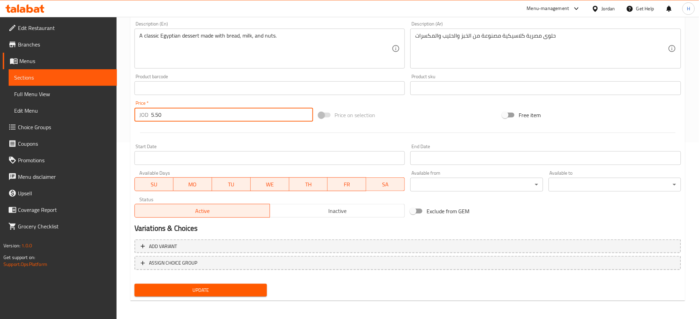
type input "5.50"
click at [135, 284] on button "Update" at bounding box center [201, 290] width 132 height 13
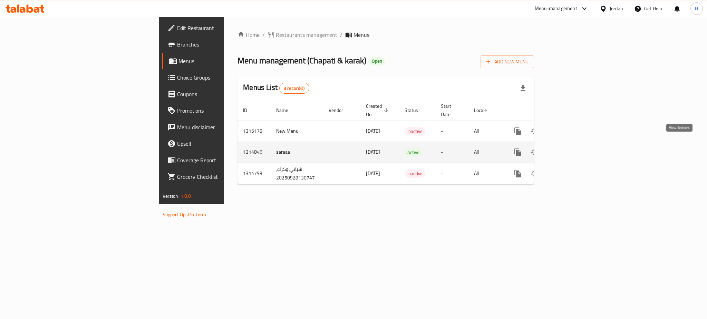
click at [571, 148] on icon "enhanced table" at bounding box center [567, 152] width 8 height 8
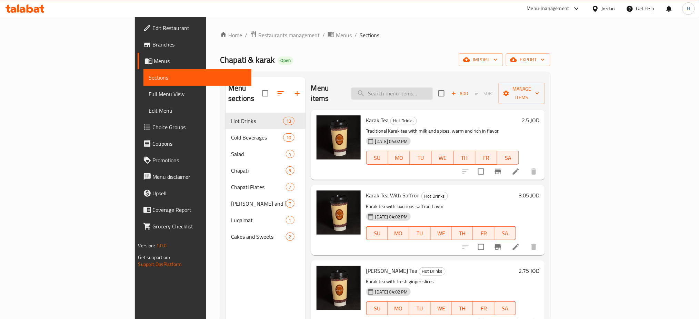
click at [426, 92] on input "search" at bounding box center [392, 94] width 81 height 12
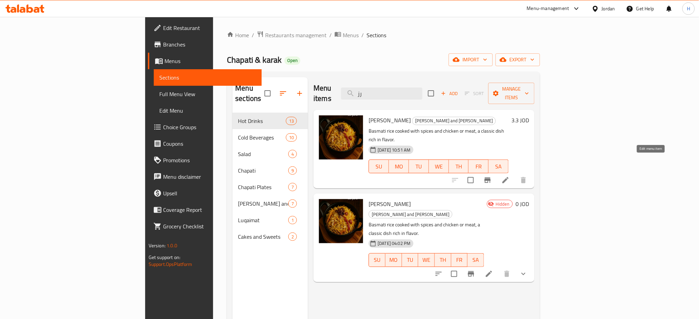
type input "رز"
click at [474, 272] on icon "Branch-specific-item" at bounding box center [471, 275] width 6 height 6
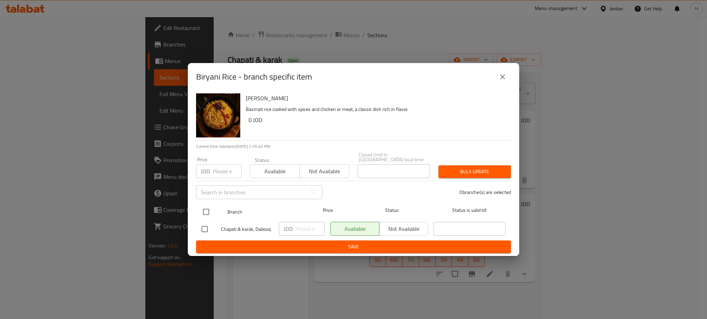
click at [210, 209] on input "checkbox" at bounding box center [206, 212] width 14 height 14
checkbox input "true"
click at [393, 230] on span "Not available" at bounding box center [403, 229] width 43 height 10
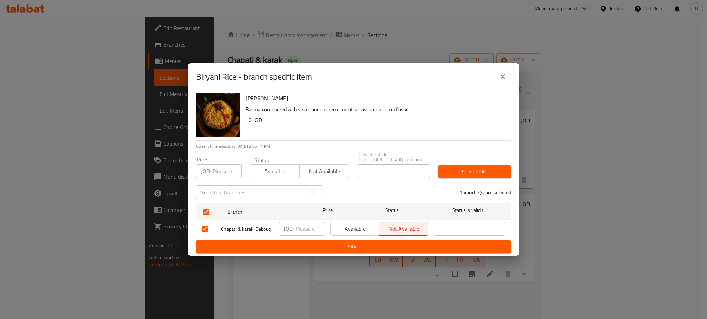
drag, startPoint x: 374, startPoint y: 242, endPoint x: 437, endPoint y: 245, distance: 63.5
click at [373, 243] on span "Save" at bounding box center [353, 247] width 304 height 9
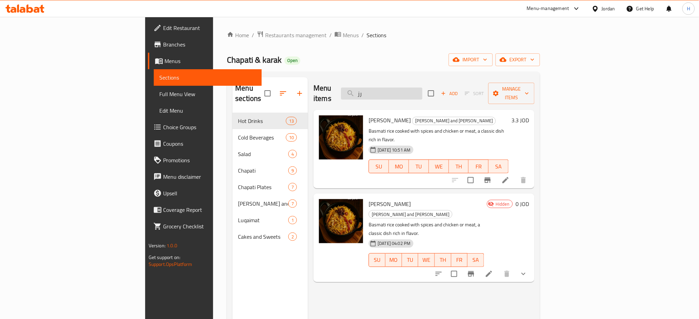
click at [423, 90] on input "رز" at bounding box center [381, 94] width 81 height 12
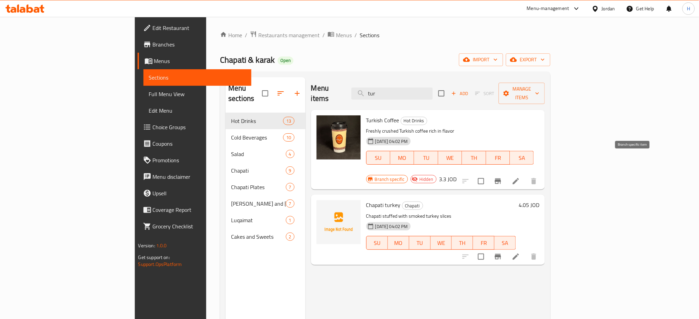
type input "tur"
click at [501, 179] on icon "Branch-specific-item" at bounding box center [498, 182] width 6 height 6
click at [433, 93] on input "tur" at bounding box center [392, 94] width 81 height 12
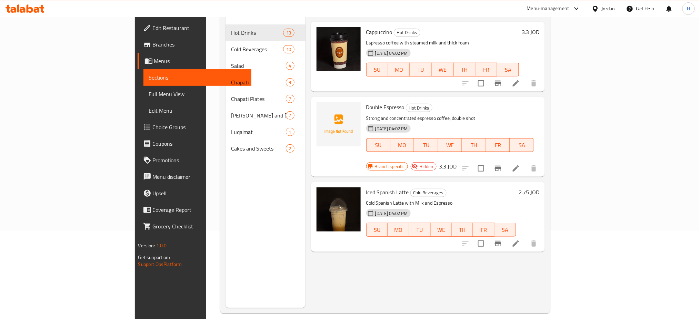
scroll to position [97, 0]
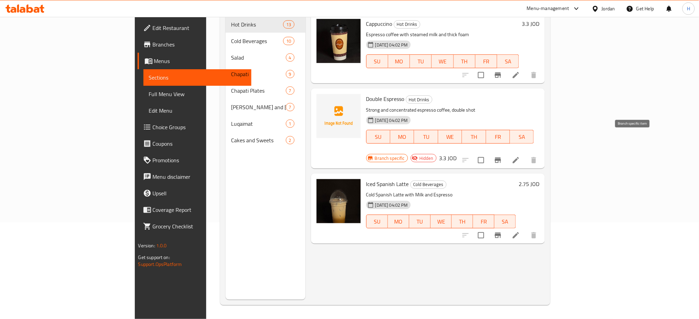
type input "esp"
click at [501, 158] on icon "Branch-specific-item" at bounding box center [498, 161] width 6 height 6
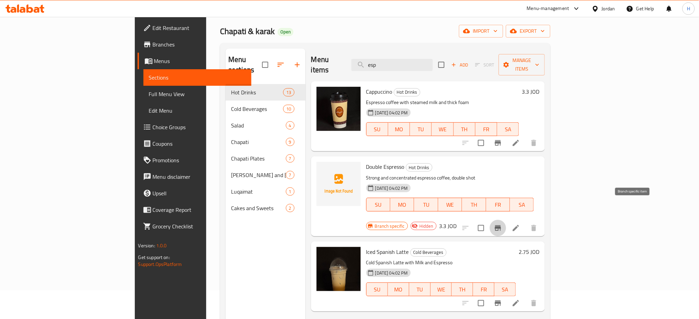
scroll to position [0, 0]
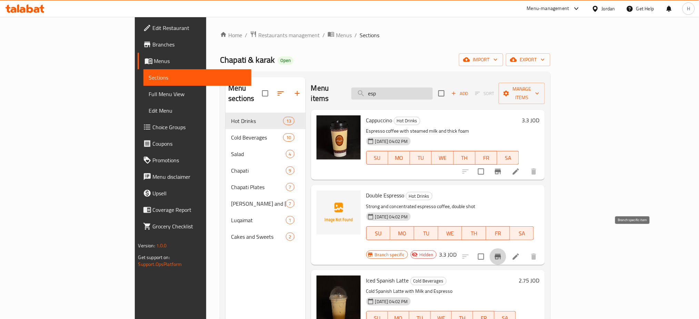
click at [433, 90] on input "esp" at bounding box center [392, 94] width 81 height 12
type input "دلات"
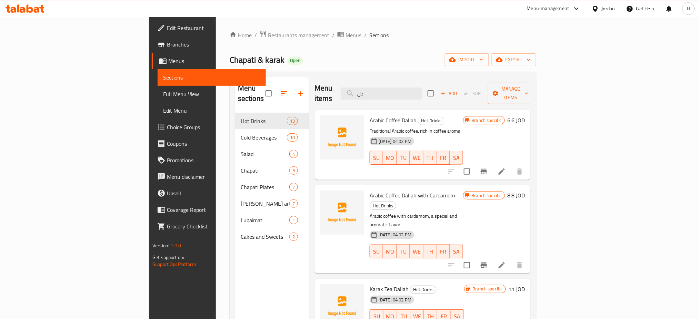
click at [487, 169] on icon "Branch-specific-item" at bounding box center [484, 172] width 6 height 6
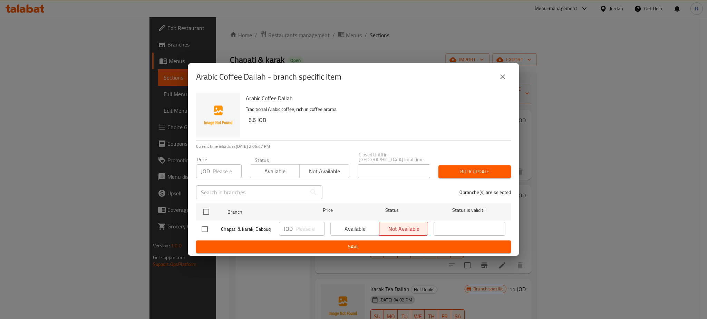
click at [499, 80] on icon "close" at bounding box center [502, 77] width 8 height 8
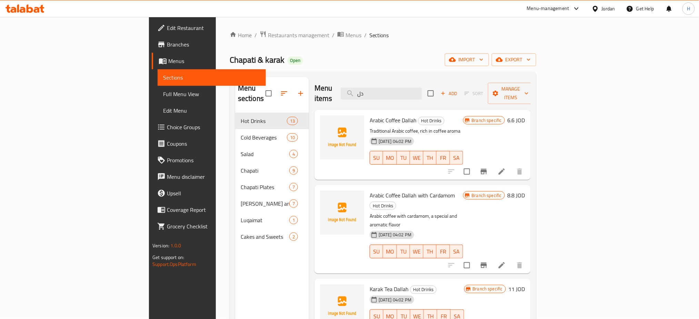
click at [488, 261] on icon "Branch-specific-item" at bounding box center [484, 265] width 8 height 8
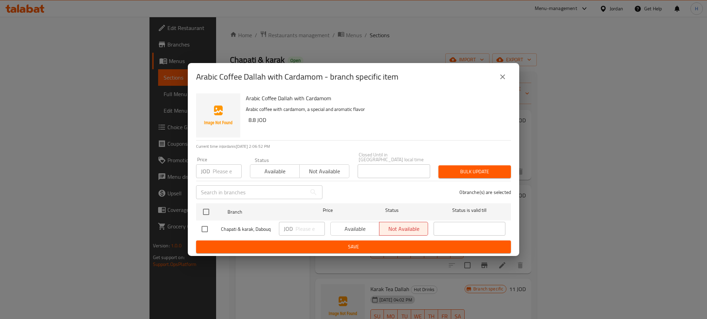
click at [505, 79] on icon "close" at bounding box center [502, 77] width 8 height 8
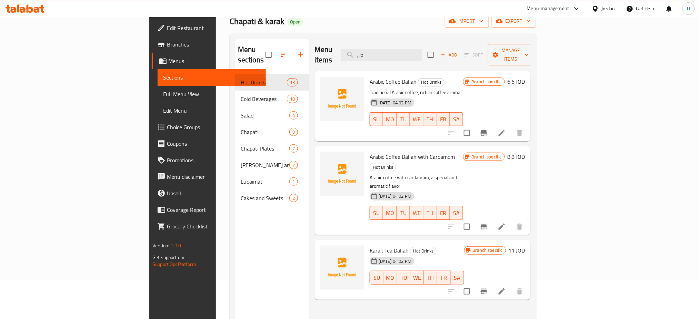
scroll to position [92, 0]
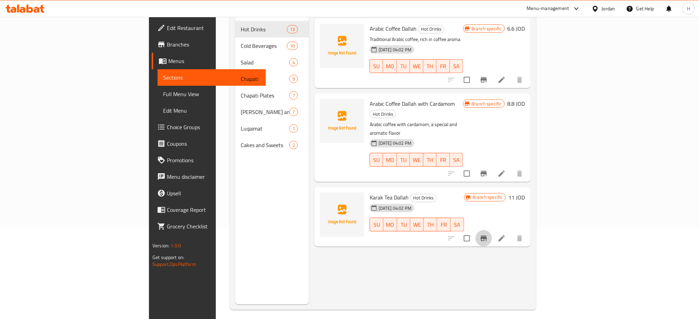
click at [488, 235] on icon "Branch-specific-item" at bounding box center [484, 239] width 8 height 8
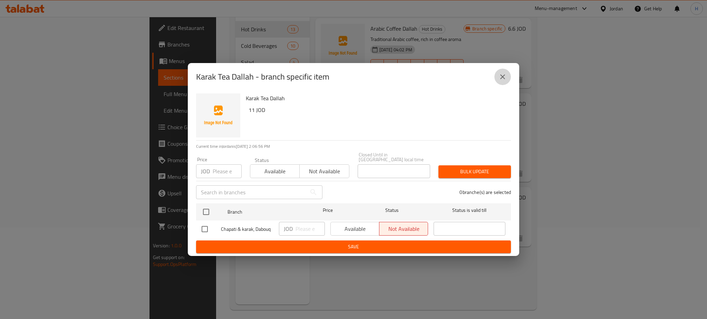
click at [502, 76] on icon "close" at bounding box center [502, 77] width 8 height 8
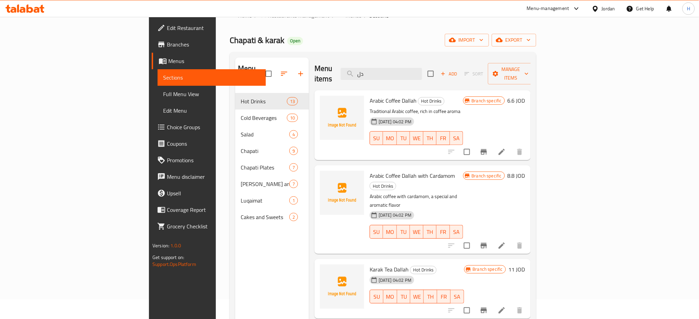
scroll to position [0, 0]
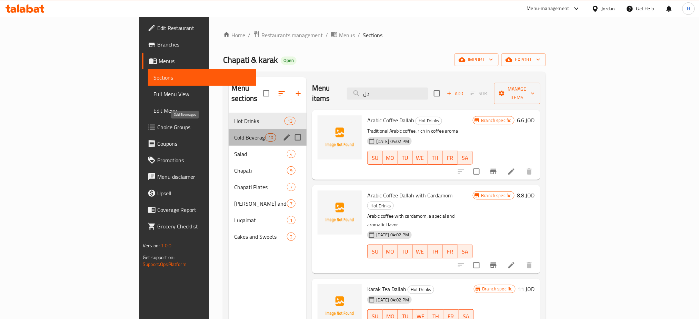
click at [234, 134] on span "Cold Beverages" at bounding box center [249, 138] width 31 height 8
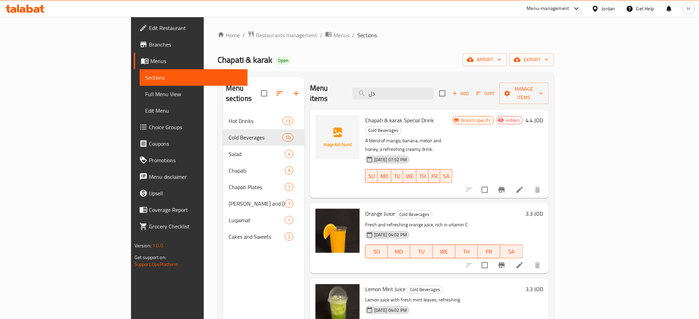
click at [505, 187] on icon "Branch-specific-item" at bounding box center [502, 190] width 6 height 6
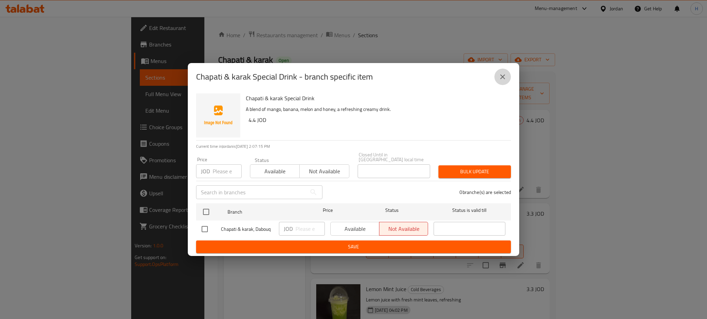
drag, startPoint x: 504, startPoint y: 81, endPoint x: 499, endPoint y: 94, distance: 14.1
click at [506, 81] on icon "close" at bounding box center [502, 77] width 8 height 8
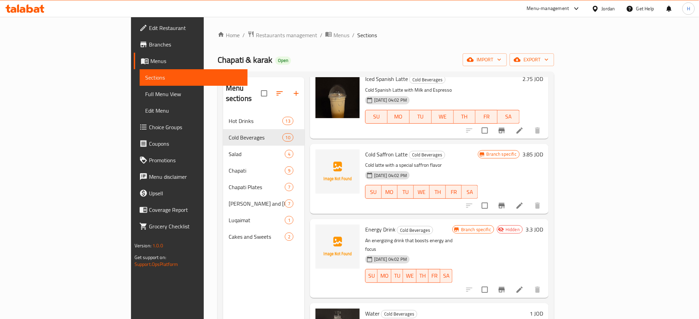
scroll to position [451, 0]
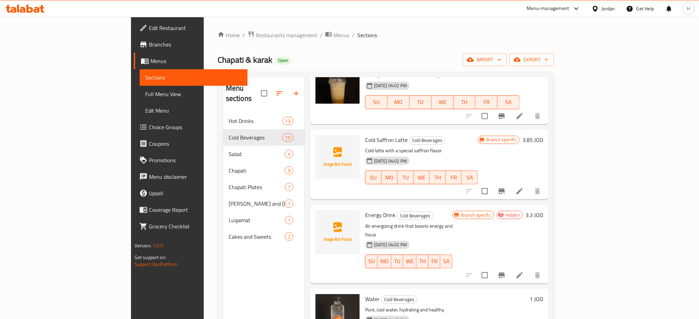
click at [505, 273] on icon "Branch-specific-item" at bounding box center [502, 276] width 6 height 6
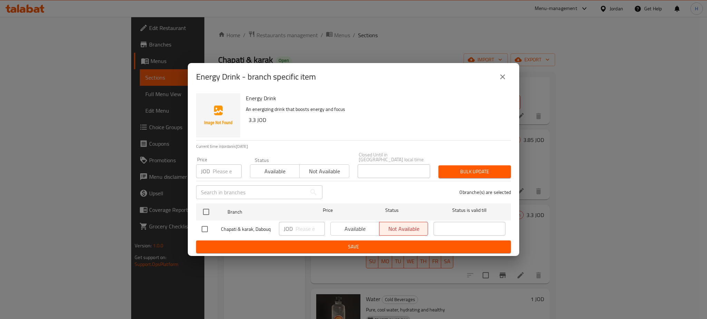
click at [512, 81] on div "Energy Drink - branch specific item" at bounding box center [353, 77] width 331 height 28
click at [498, 79] on icon "close" at bounding box center [502, 77] width 8 height 8
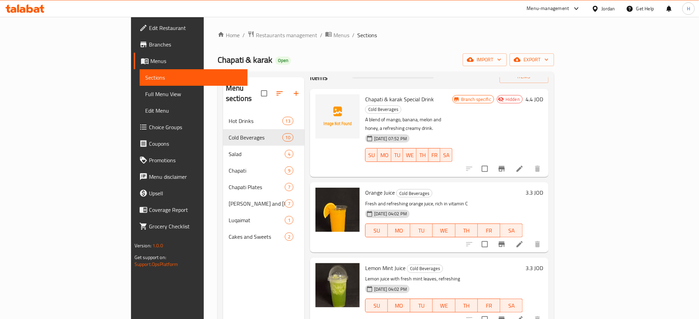
scroll to position [0, 0]
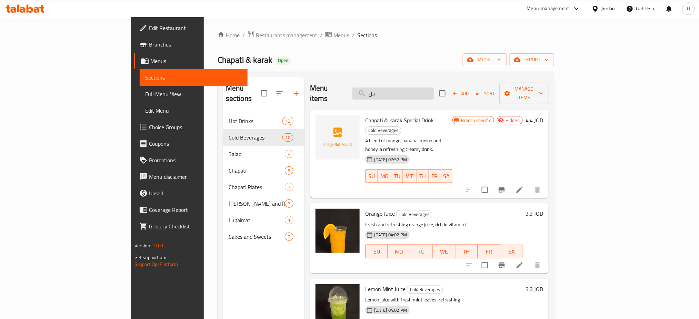
click at [434, 91] on input "دل" at bounding box center [393, 94] width 81 height 12
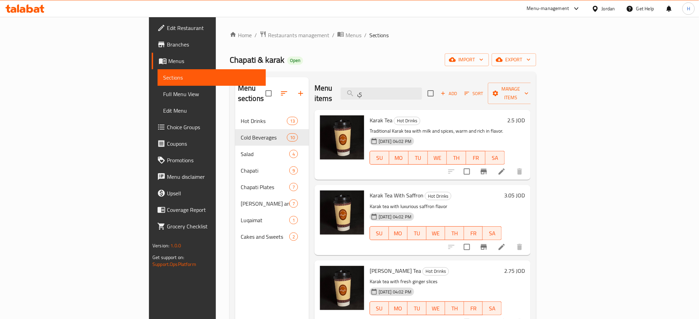
type input "يس"
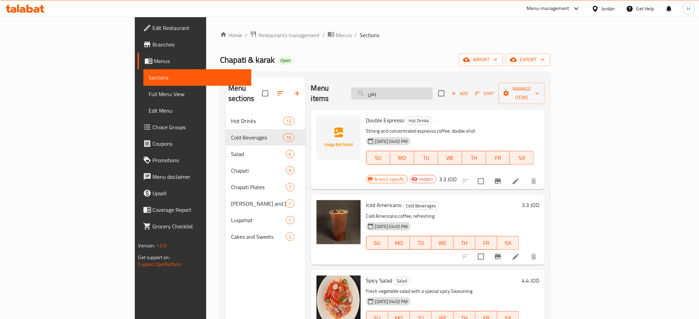
click at [433, 88] on input "يس" at bounding box center [392, 94] width 81 height 12
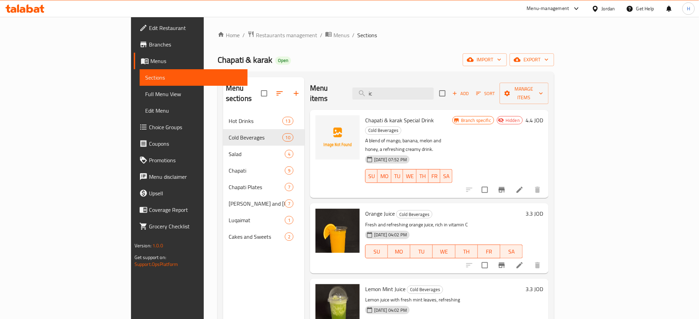
type input "ice"
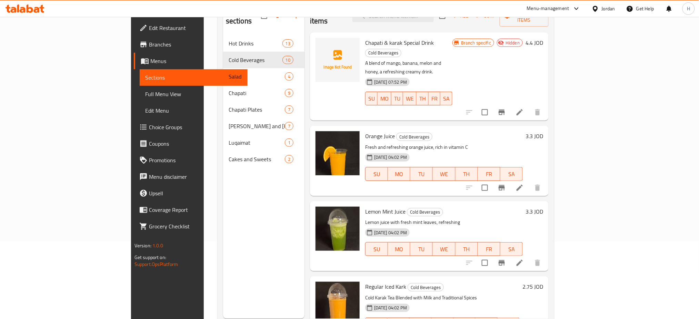
click at [249, 221] on div "Menu sections Hot Drinks 13 Cold Beverages 10 Salad 4 Chapati 9 Chapati Plates …" at bounding box center [263, 159] width 81 height 319
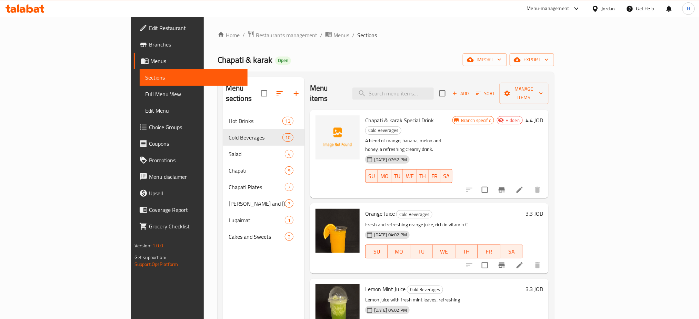
click at [223, 286] on div "Menu sections Hot Drinks 13 Cold Beverages 10 Salad 4 Chapati 9 Chapati Plates …" at bounding box center [263, 236] width 81 height 319
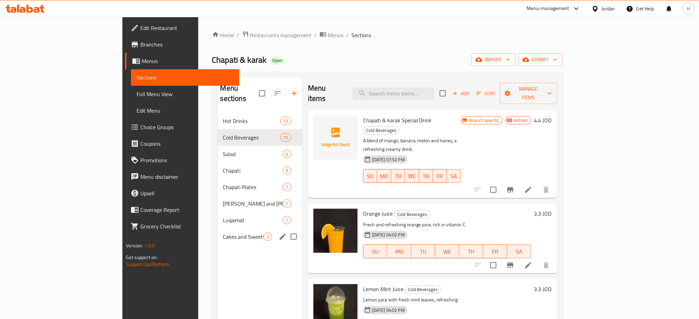
click at [223, 233] on span "Cakes and Sweets" at bounding box center [243, 237] width 40 height 8
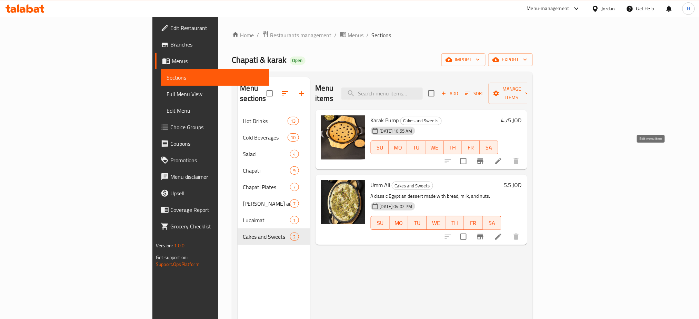
click at [503, 157] on icon at bounding box center [498, 161] width 8 height 8
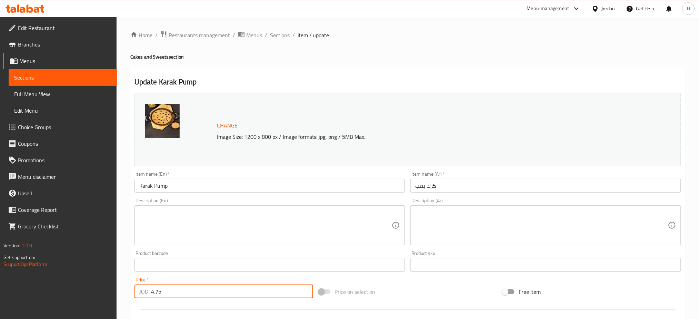
drag, startPoint x: 199, startPoint y: 285, endPoint x: 156, endPoint y: 293, distance: 43.8
click at [146, 289] on div "Price   * JOD 4.75 Price *" at bounding box center [224, 288] width 179 height 21
type input "5"
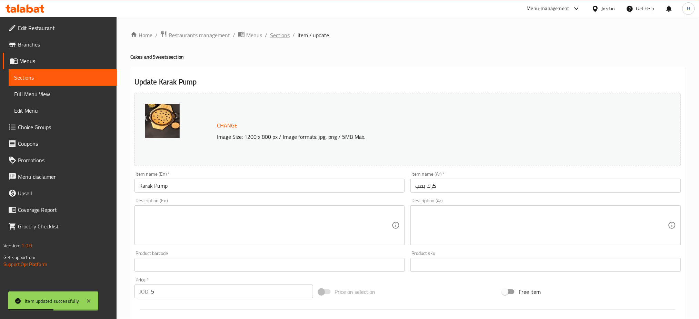
click at [280, 32] on span "Sections" at bounding box center [280, 35] width 20 height 8
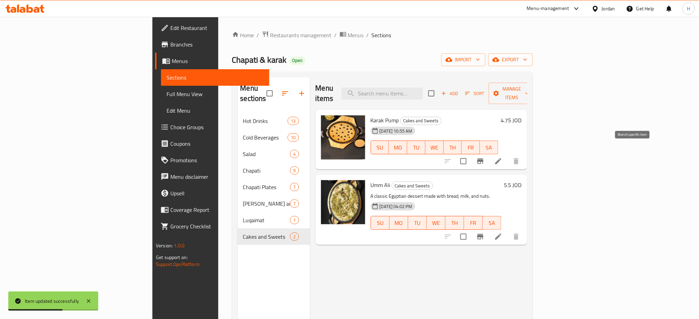
click at [485, 157] on icon "Branch-specific-item" at bounding box center [480, 161] width 8 height 8
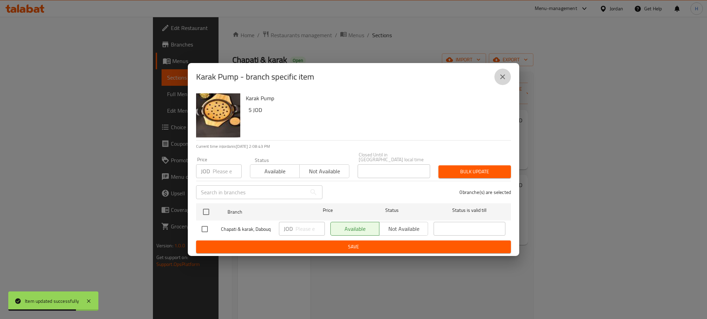
click at [501, 79] on icon "close" at bounding box center [502, 77] width 8 height 8
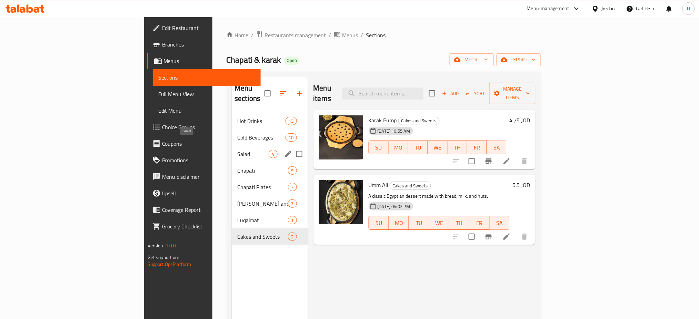
click at [232, 146] on div "Salad 4" at bounding box center [270, 154] width 76 height 17
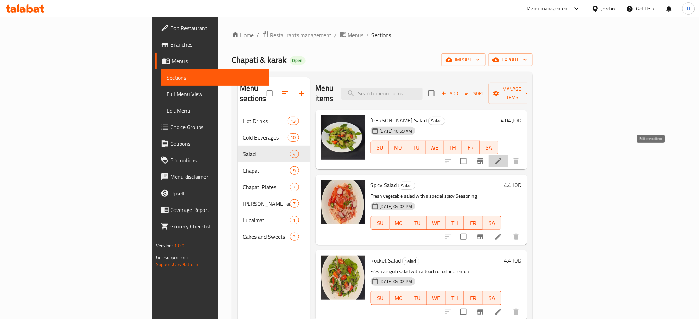
click at [503, 157] on icon at bounding box center [498, 161] width 8 height 8
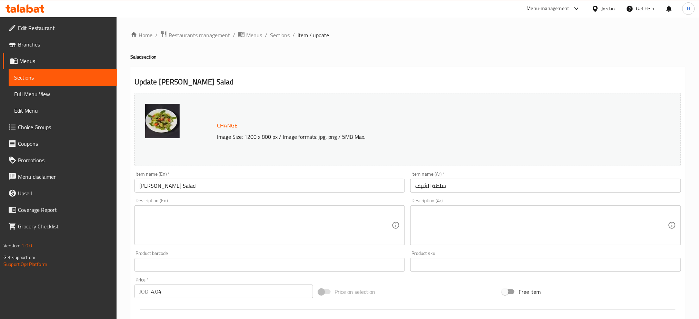
drag, startPoint x: 175, startPoint y: 295, endPoint x: 129, endPoint y: 296, distance: 45.5
click at [129, 296] on div "Home / Restaurants management / Menus / Sections / item / update Salad section …" at bounding box center [408, 257] width 583 height 481
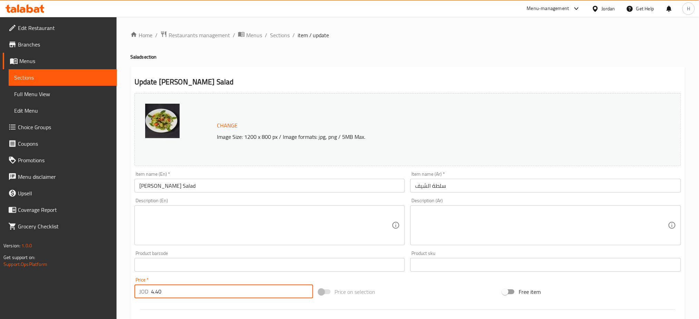
type input "4.40"
click at [275, 33] on span "Sections" at bounding box center [280, 35] width 20 height 8
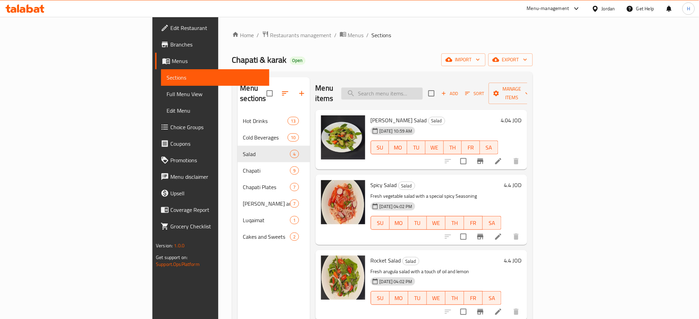
click at [423, 91] on input "search" at bounding box center [382, 94] width 81 height 12
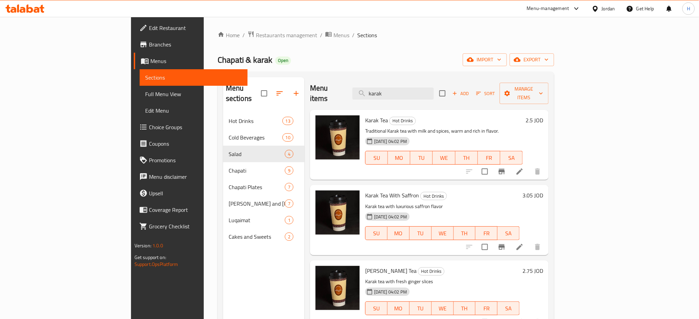
type input "karak"
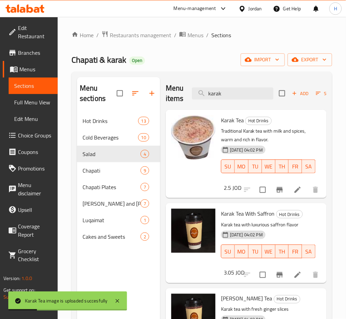
click at [210, 78] on div "Menu items karak Add Sort Manage items" at bounding box center [246, 93] width 161 height 33
drag, startPoint x: 141, startPoint y: 109, endPoint x: 136, endPoint y: 107, distance: 5.8
click at [126, 108] on div "Menu sections Hot Drinks 13 Cold Beverages 10 Salad 4 Chapati 9 Chapati Plates …" at bounding box center [201, 236] width 249 height 319
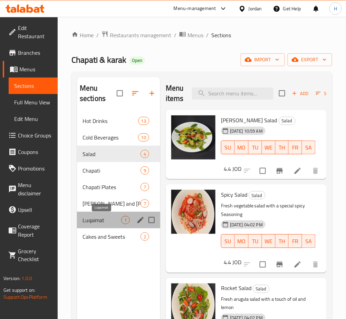
drag, startPoint x: 97, startPoint y: 219, endPoint x: 107, endPoint y: 212, distance: 12.4
click at [97, 219] on span "Luqaimat" at bounding box center [101, 220] width 39 height 8
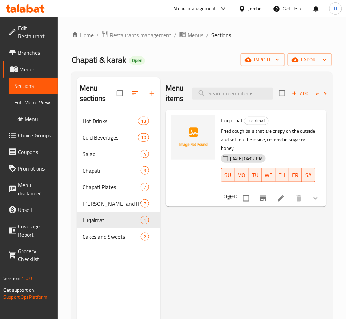
click at [284, 198] on icon at bounding box center [281, 199] width 8 height 8
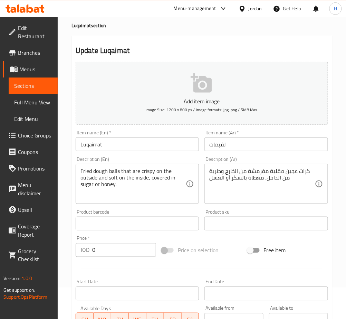
scroll to position [216, 0]
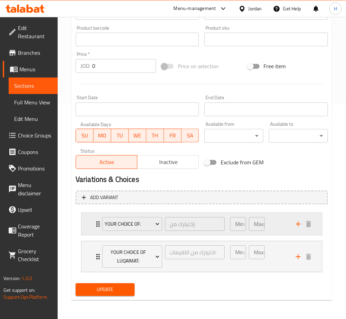
click at [81, 217] on div "Your Choice Of: إختيارك من: ​ Min: 1 ​ Max: 1 ​" at bounding box center [201, 225] width 240 height 22
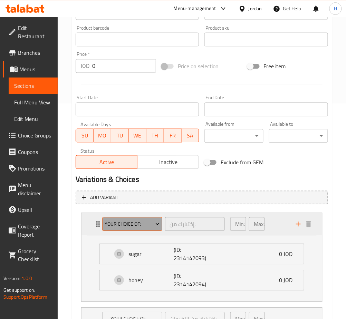
click at [130, 221] on span "Your Choice Of:" at bounding box center [132, 224] width 55 height 9
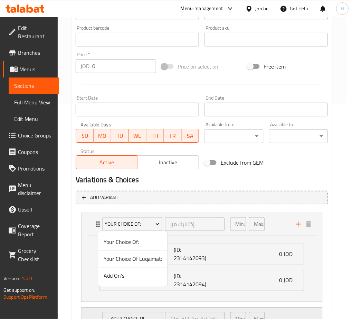
drag, startPoint x: 131, startPoint y: 261, endPoint x: 211, endPoint y: 256, distance: 79.9
click at [131, 261] on span "Your Choice Of Luqaimat:" at bounding box center [132, 259] width 58 height 8
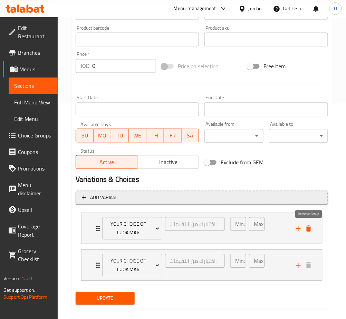
click at [310, 229] on icon "delete" at bounding box center [308, 229] width 5 height 6
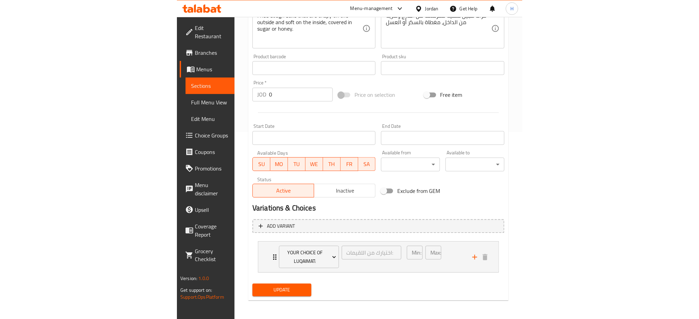
scroll to position [179, 0]
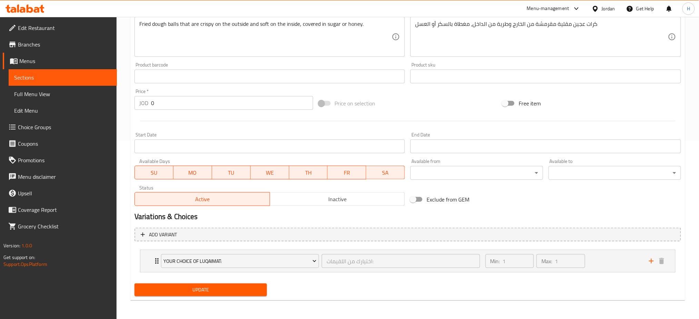
click at [197, 293] on span "Update" at bounding box center [200, 290] width 121 height 9
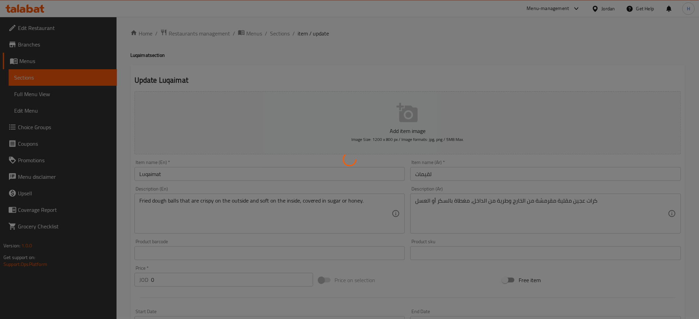
scroll to position [0, 0]
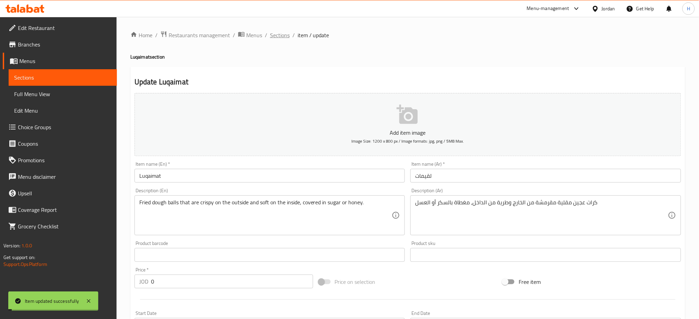
click at [283, 32] on span "Sections" at bounding box center [280, 35] width 20 height 8
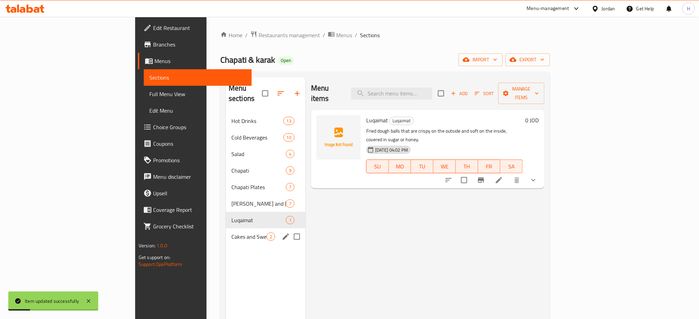
click at [226, 229] on div "Cakes and Sweets 2" at bounding box center [266, 237] width 80 height 17
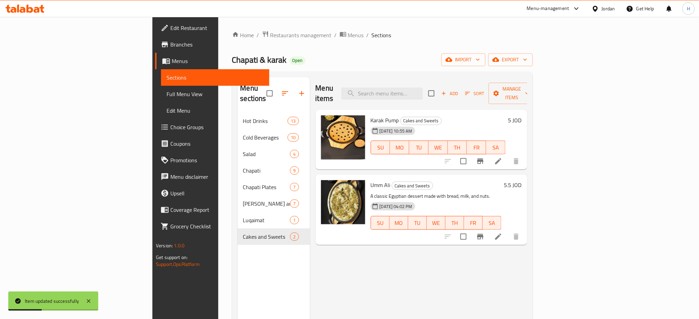
click at [525, 153] on div at bounding box center [482, 161] width 85 height 17
click at [502, 158] on icon at bounding box center [498, 161] width 6 height 6
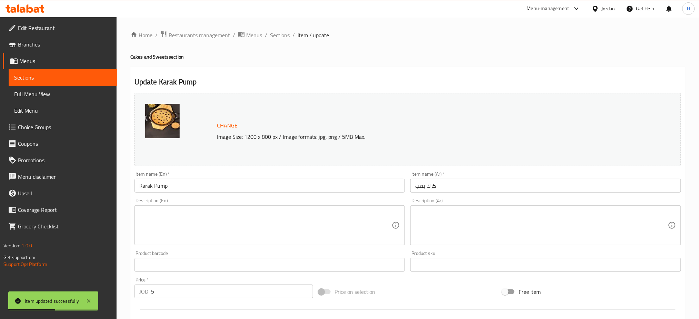
click at [240, 222] on textarea at bounding box center [265, 225] width 253 height 33
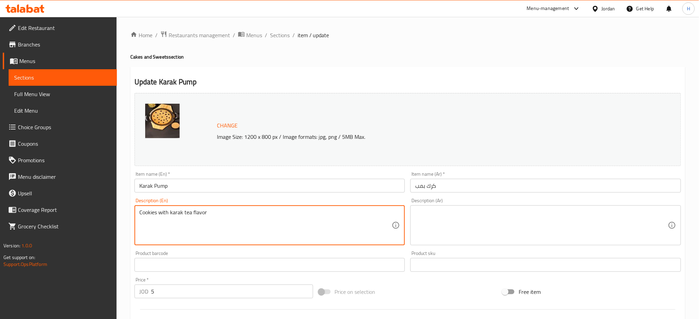
type textarea "Cookies with karak tea flavor"
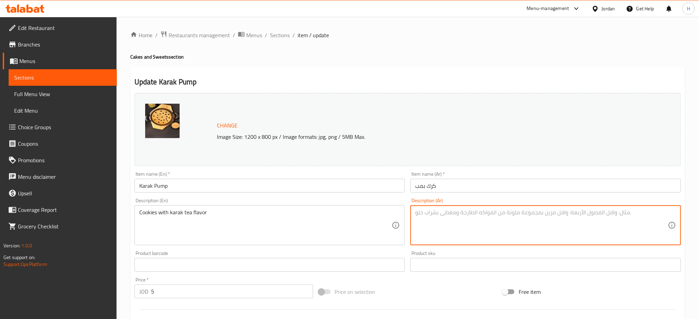
click at [464, 216] on textarea at bounding box center [541, 225] width 253 height 33
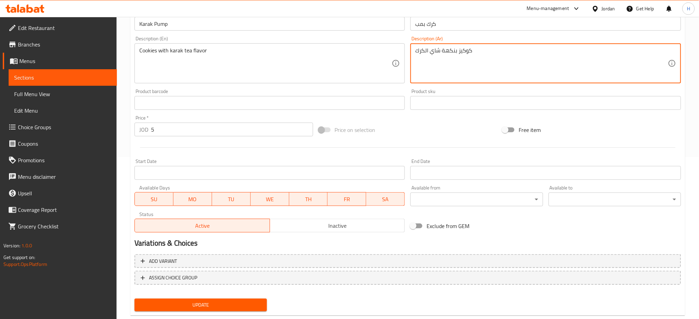
scroll to position [177, 0]
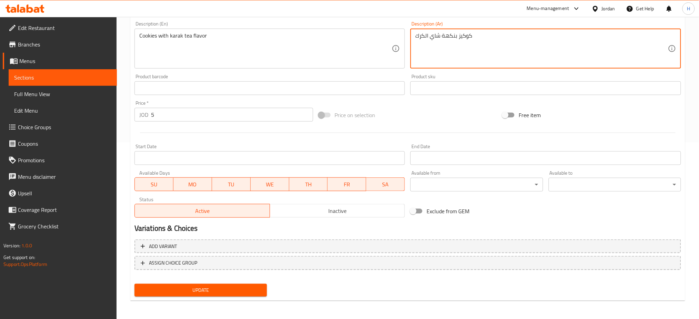
type textarea "كوكيز بنكهة شاي الكرك"
click at [229, 293] on span "Update" at bounding box center [200, 290] width 121 height 9
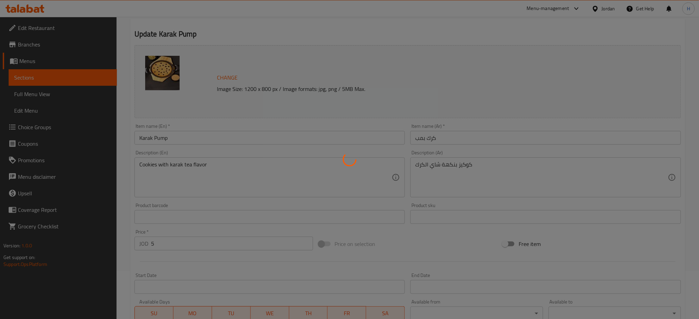
scroll to position [0, 0]
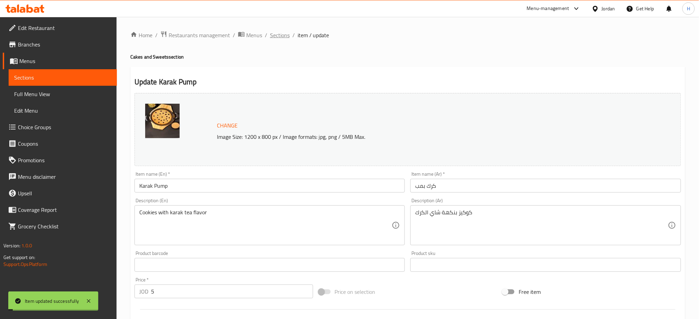
click at [280, 37] on span "Sections" at bounding box center [280, 35] width 20 height 8
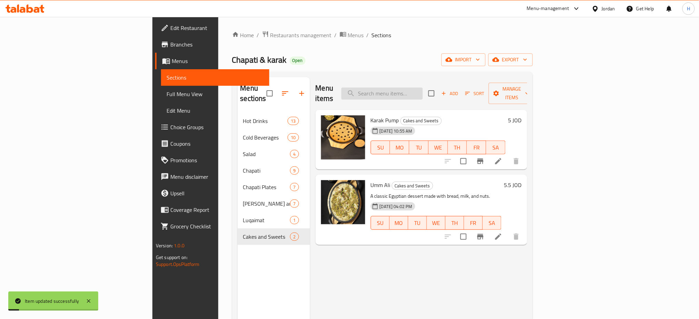
click at [423, 90] on input "search" at bounding box center [382, 94] width 81 height 12
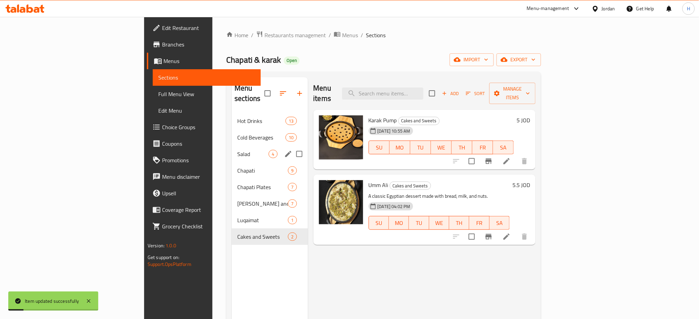
click at [237, 150] on span "Salad" at bounding box center [252, 154] width 31 height 8
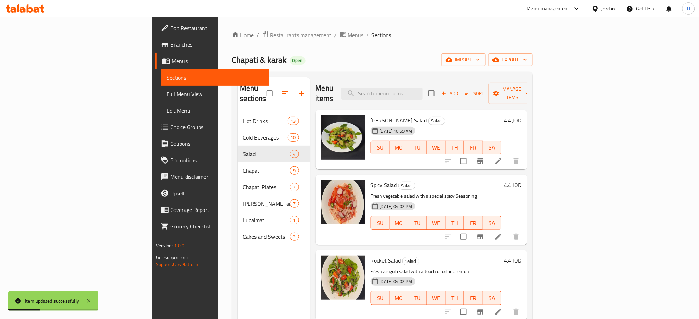
click at [508, 155] on li at bounding box center [498, 161] width 19 height 12
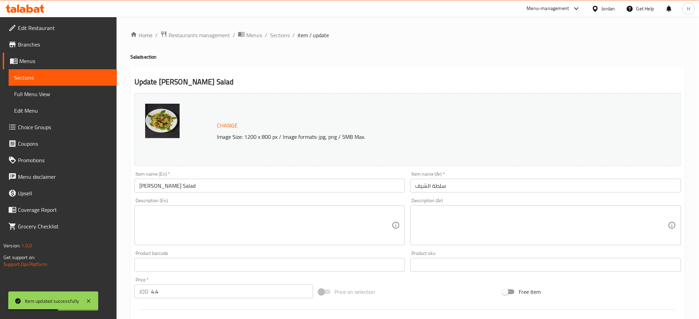
click at [221, 235] on textarea at bounding box center [265, 225] width 253 height 33
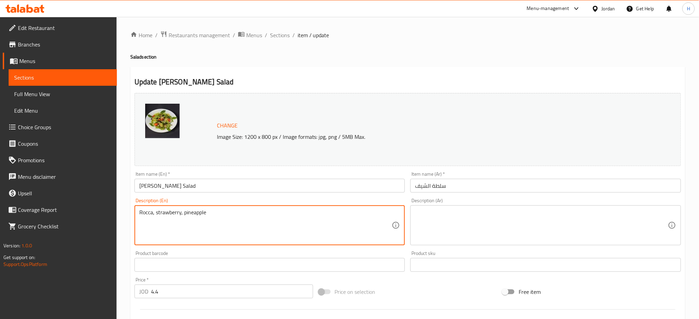
type textarea "Rocca, strawberry, pineapple"
click at [443, 228] on textarea at bounding box center [541, 225] width 253 height 33
paste textarea "جرجير، فراولة، أناناس"
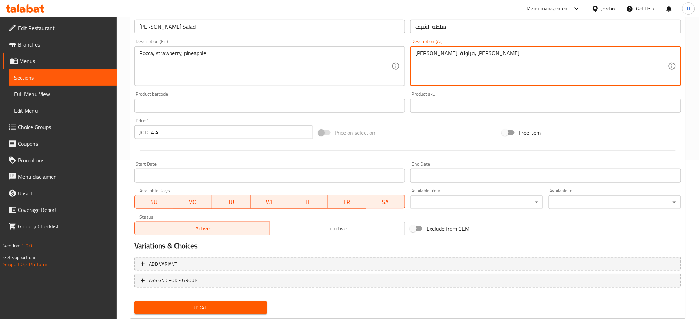
scroll to position [177, 0]
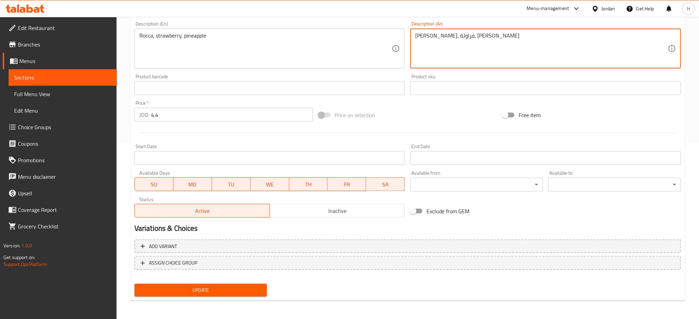
type textarea "جرجير، فراولة، أناناس"
click at [207, 290] on span "Update" at bounding box center [200, 290] width 121 height 9
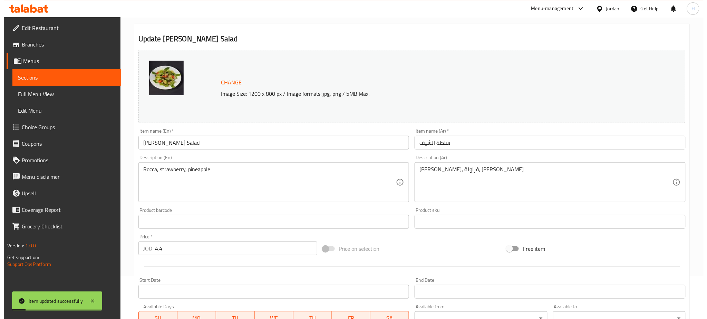
scroll to position [0, 0]
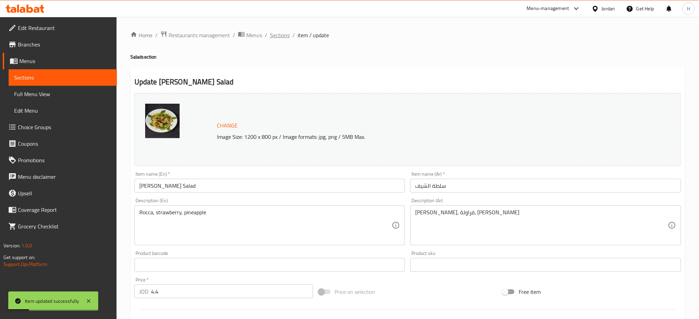
click at [280, 36] on span "Sections" at bounding box center [280, 35] width 20 height 8
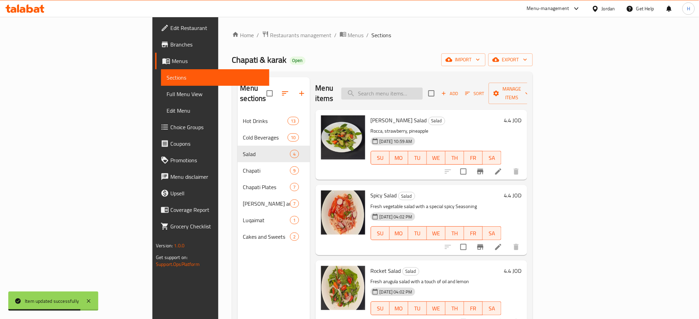
click at [423, 93] on input "search" at bounding box center [382, 94] width 81 height 12
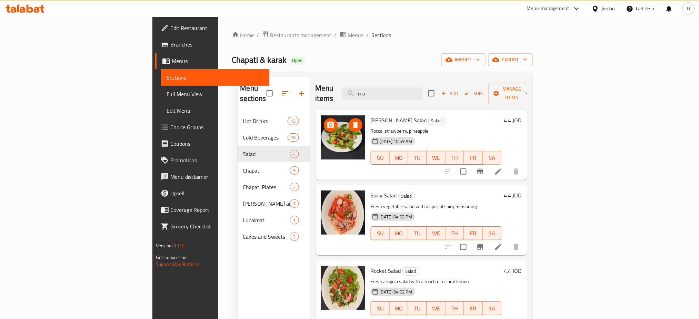
type input "mas"
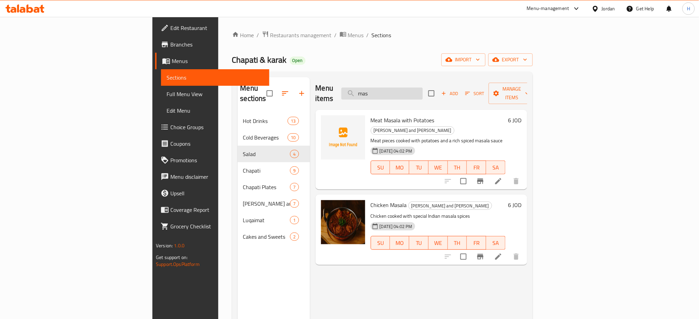
click at [423, 90] on input "mas" at bounding box center [382, 94] width 81 height 12
drag, startPoint x: 652, startPoint y: 237, endPoint x: 475, endPoint y: 131, distance: 206.2
click at [423, 88] on input "masal" at bounding box center [382, 94] width 81 height 12
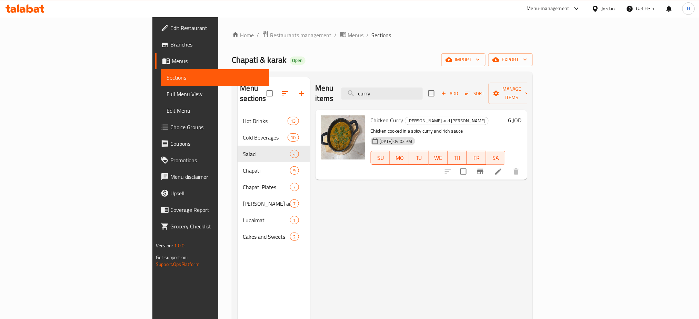
type input "curry"
drag, startPoint x: 457, startPoint y: 87, endPoint x: 339, endPoint y: 87, distance: 118.0
click at [339, 90] on div "Menu items curry Add Sort Manage items" at bounding box center [422, 93] width 212 height 33
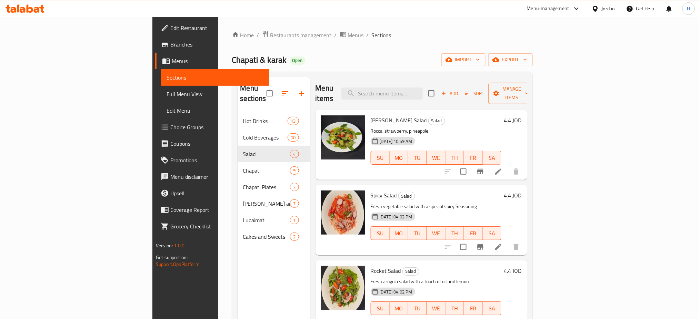
click at [500, 90] on icon "button" at bounding box center [496, 93] width 7 height 7
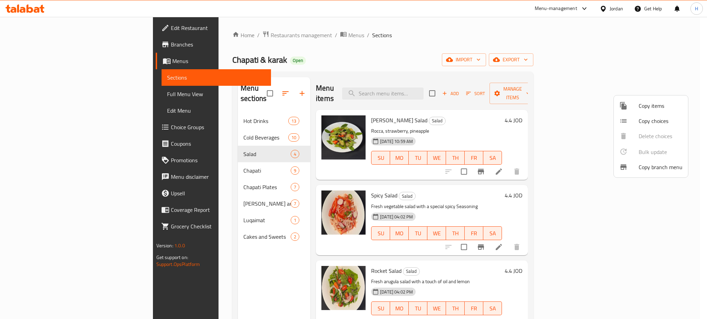
click at [642, 102] on span "Copy items" at bounding box center [660, 106] width 44 height 8
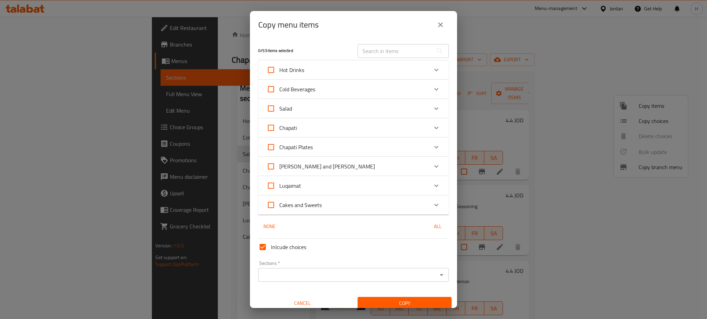
click at [390, 149] on div "Chapati Plates" at bounding box center [346, 147] width 161 height 17
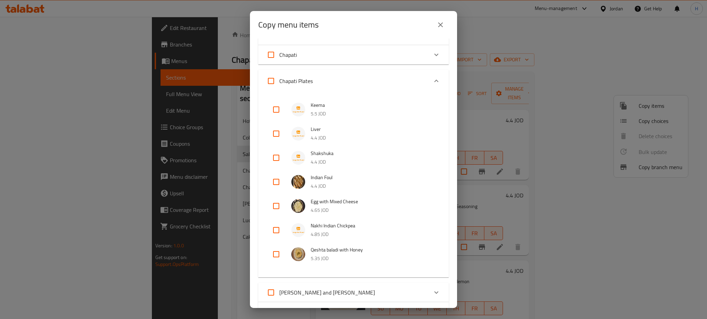
scroll to position [92, 0]
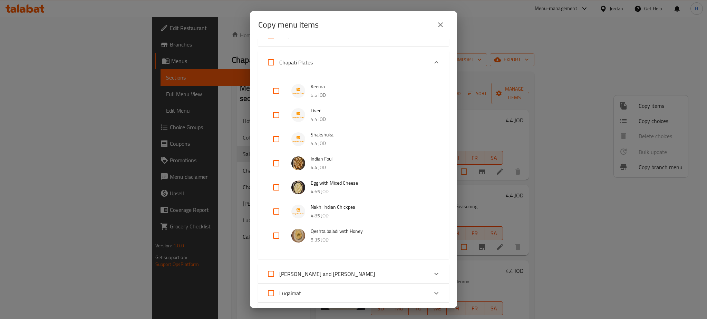
click at [277, 239] on input "checkbox" at bounding box center [276, 236] width 17 height 17
checkbox input "true"
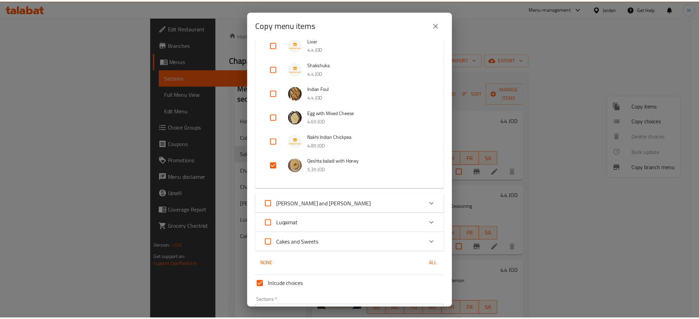
scroll to position [205, 0]
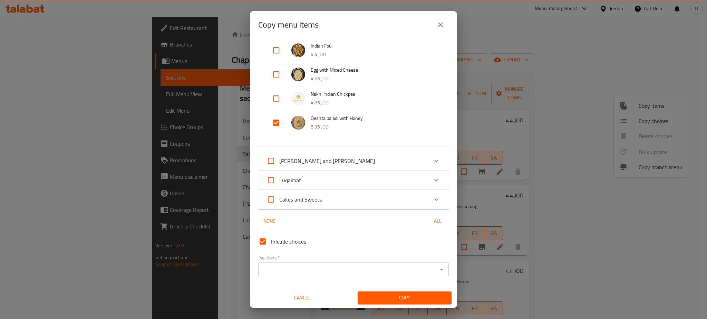
click at [304, 271] on input "Sections   *" at bounding box center [347, 270] width 175 height 10
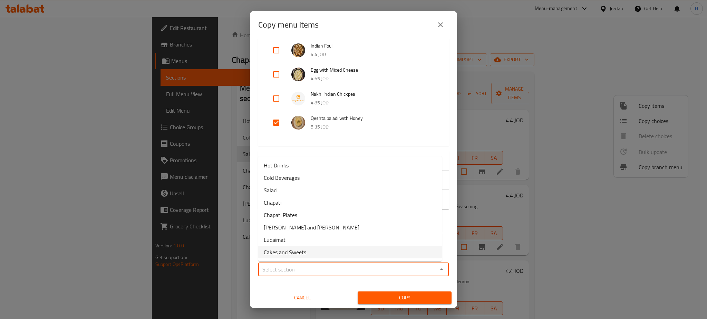
click at [313, 254] on li "Cakes and Sweets" at bounding box center [350, 252] width 184 height 12
type input "Cakes and Sweets"
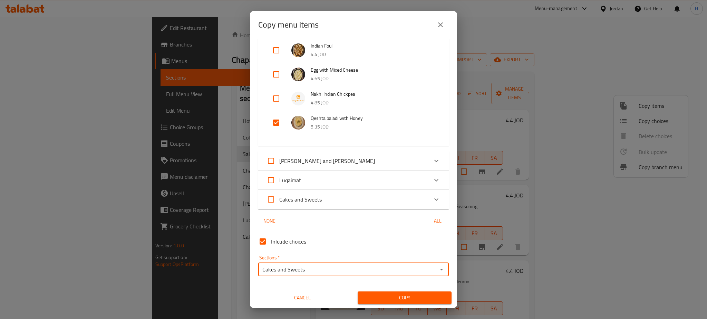
click at [374, 298] on span "Copy" at bounding box center [404, 298] width 83 height 9
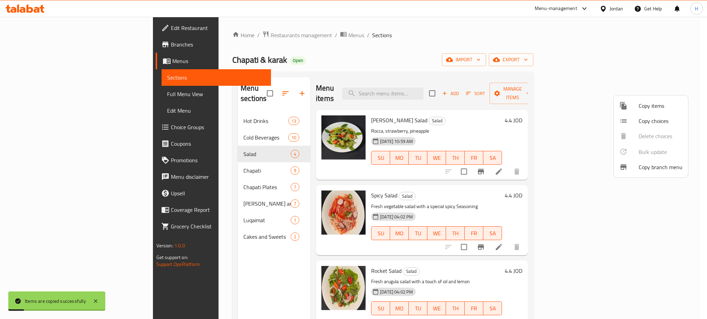
drag, startPoint x: 203, startPoint y: 270, endPoint x: 194, endPoint y: 198, distance: 73.4
click at [201, 270] on div at bounding box center [353, 159] width 707 height 319
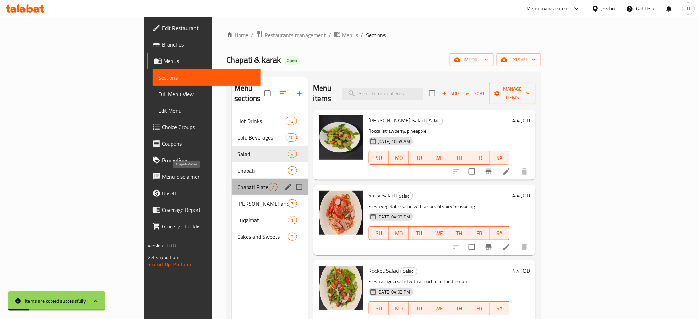
click at [237, 183] on span "Chapati Plates" at bounding box center [252, 187] width 31 height 8
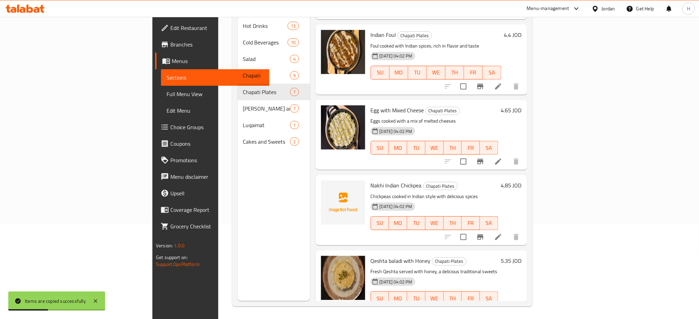
scroll to position [97, 0]
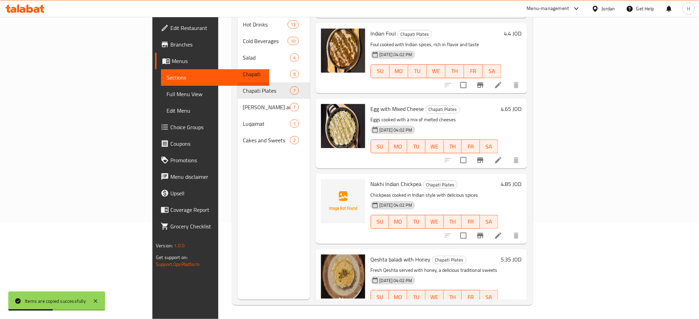
click at [485, 307] on icon "Branch-specific-item" at bounding box center [480, 311] width 8 height 8
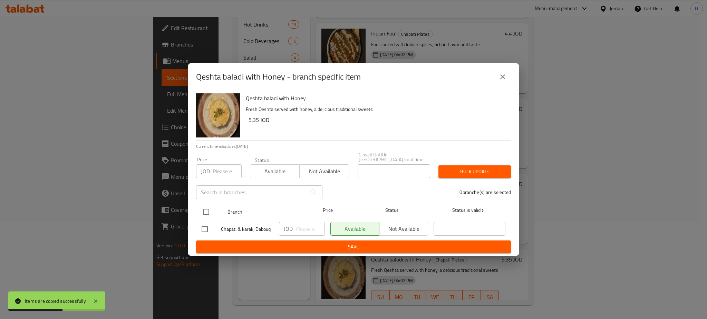
click at [207, 208] on input "checkbox" at bounding box center [206, 212] width 14 height 14
checkbox input "true"
click at [422, 228] on span "Not available" at bounding box center [403, 229] width 43 height 10
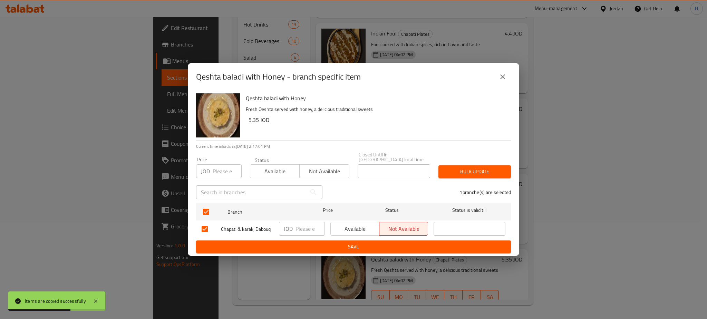
click at [347, 243] on span "Save" at bounding box center [353, 247] width 304 height 9
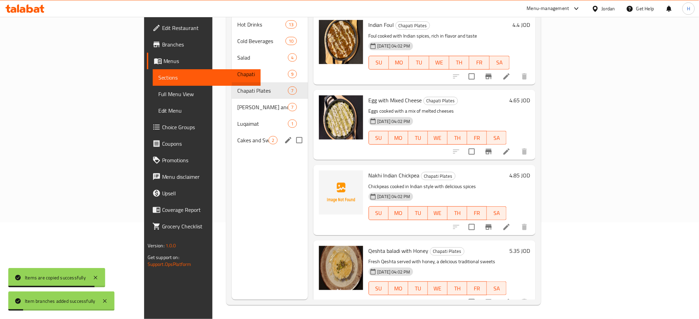
click at [237, 136] on span "Cakes and Sweets" at bounding box center [252, 140] width 31 height 8
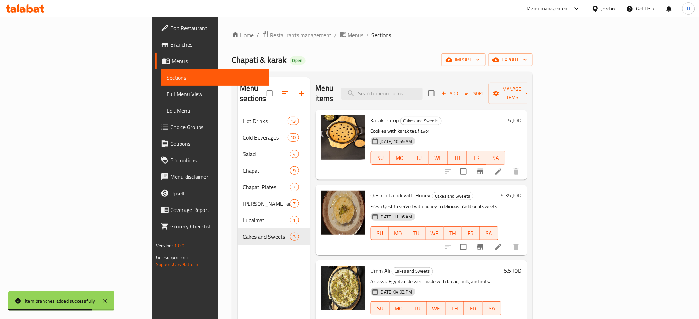
click at [498, 62] on div "Chapati & karak Open import export" at bounding box center [382, 59] width 301 height 13
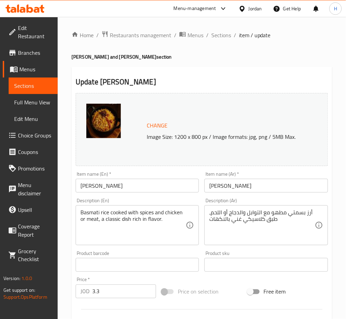
click at [250, 72] on div "Update Biryani Rice Change Image Size: 1200 x 800 px / Image formats: jpg, png …" at bounding box center [201, 273] width 260 height 412
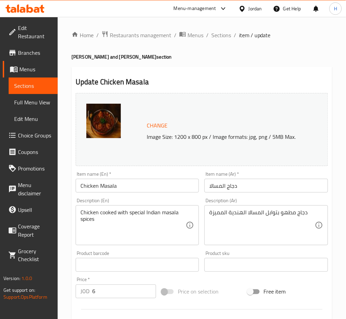
click at [114, 245] on div "Chicken cooked with special Indian masala spices Description (En)" at bounding box center [137, 226] width 123 height 40
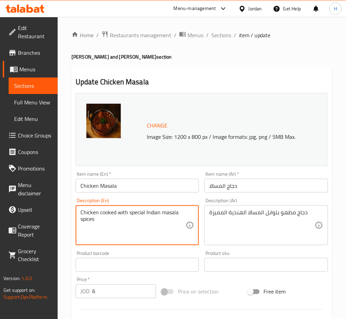
click at [118, 230] on textarea "Chicken cooked with special Indian masala spices" at bounding box center [132, 225] width 105 height 33
paste textarea "served with biryani rice"
type textarea "Chicken cooked with special Indian masala spices served with biryani rice"
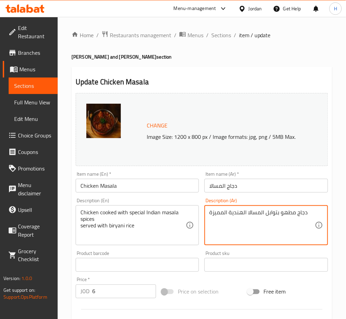
click at [314, 217] on textarea "دجاج مطهو بتوابل المسالا الهندية المميزة" at bounding box center [261, 225] width 105 height 33
paste textarea "تقدم مع [PERSON_NAME]"
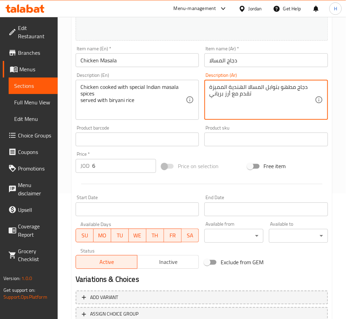
scroll to position [177, 0]
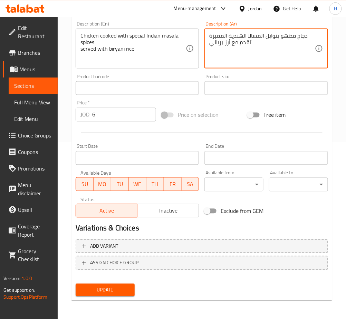
type textarea "دجاج مطهو بتوابل المسالا الهندية المميزة تقدم مع أرز برياني"
click at [84, 294] on span "Update" at bounding box center [105, 290] width 48 height 9
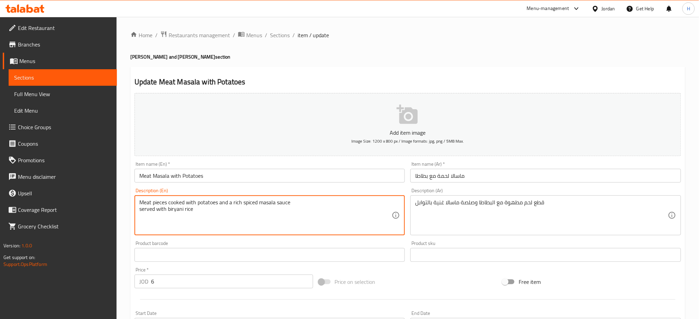
type textarea "Meat pieces cooked with potatoes and a rich spiced masala sauce served with bir…"
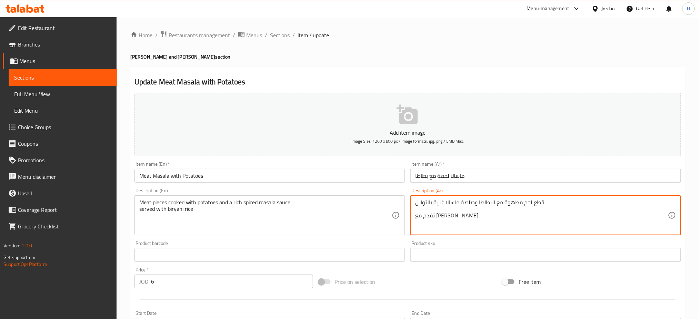
type textarea "قطع لحم مطهوة مع البطاطا وصلصة ماسالا غنية بالتوابل تقدم مع أرز برياني"
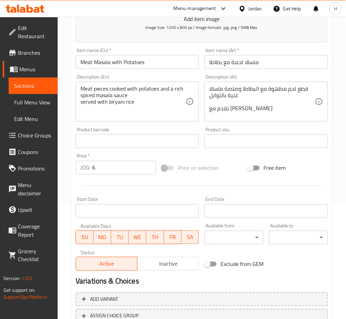
scroll to position [167, 0]
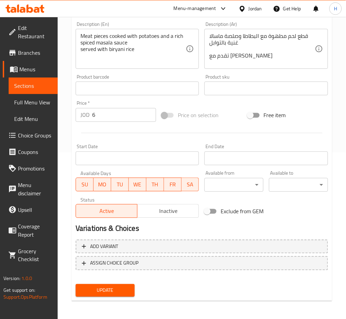
click at [113, 293] on span "Update" at bounding box center [105, 291] width 48 height 9
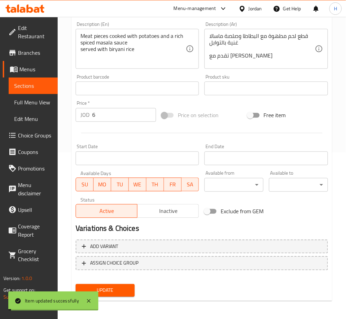
click at [113, 51] on textarea "Meat pieces cooked with potatoes and a rich spiced masala sauce served with bir…" at bounding box center [132, 49] width 105 height 33
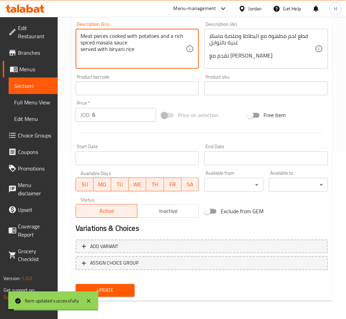
click at [113, 51] on textarea "Meat pieces cooked with potatoes and a rich spiced masala sauce served with bir…" at bounding box center [132, 49] width 105 height 33
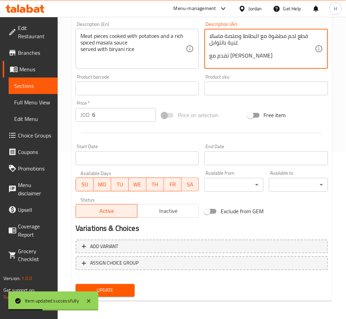
click at [228, 52] on textarea "قطع لحم مطهوة مع البطاطا وصلصة ماسالا غنية بالتوابل تقدم مع أرز برياني" at bounding box center [261, 49] width 105 height 33
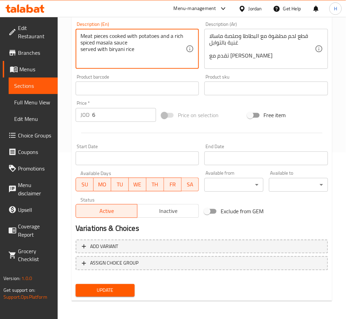
click at [122, 51] on textarea "Meat pieces cooked with potatoes and a rich spiced masala sauce served with bir…" at bounding box center [132, 49] width 105 height 33
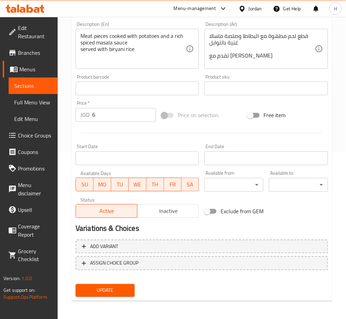
click at [97, 287] on span "Update" at bounding box center [105, 291] width 48 height 9
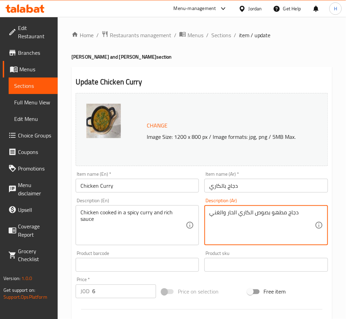
click at [316, 213] on div "دجاج مطهو بصوص الكاري الحار والغني Description (Ar)" at bounding box center [265, 226] width 123 height 40
click at [311, 213] on textarea "دجاج مطهو بصوص الكاري الحار والغني" at bounding box center [261, 225] width 105 height 33
paste textarea "تقدم مع [PERSON_NAME]"
type textarea "دجاج مطهو بصوص الكاري الحار والغني تقدم مع [PERSON_NAME]"
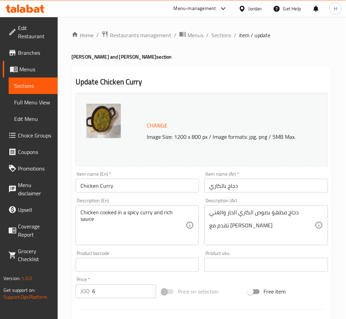
click at [186, 213] on div "Chicken cooked in a spicy curry and rich sauce Description (En)" at bounding box center [137, 226] width 123 height 40
click at [189, 212] on div "Chicken cooked in a spicy curry and rich sauce Description (En)" at bounding box center [137, 226] width 123 height 40
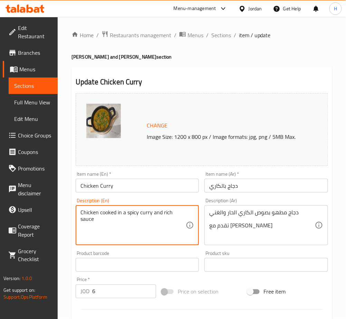
click at [182, 213] on textarea "Chicken cooked in a spicy curry and rich sauce" at bounding box center [132, 225] width 105 height 33
click at [184, 213] on textarea "Chicken cooked in a spicy curry and rich sauce" at bounding box center [132, 225] width 105 height 33
paste textarea "served with biryani rice"
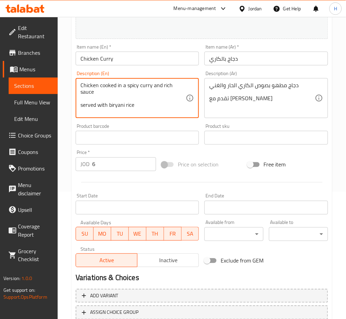
scroll to position [177, 0]
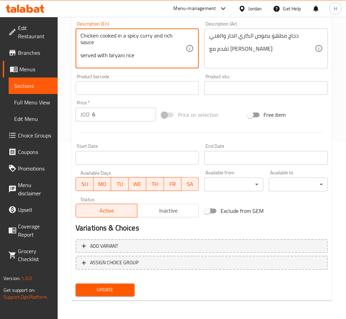
type textarea "Chicken cooked in a spicy curry and rich sauce served with biryani rice"
click at [119, 286] on span "Update" at bounding box center [105, 290] width 48 height 9
